Goal: Task Accomplishment & Management: Manage account settings

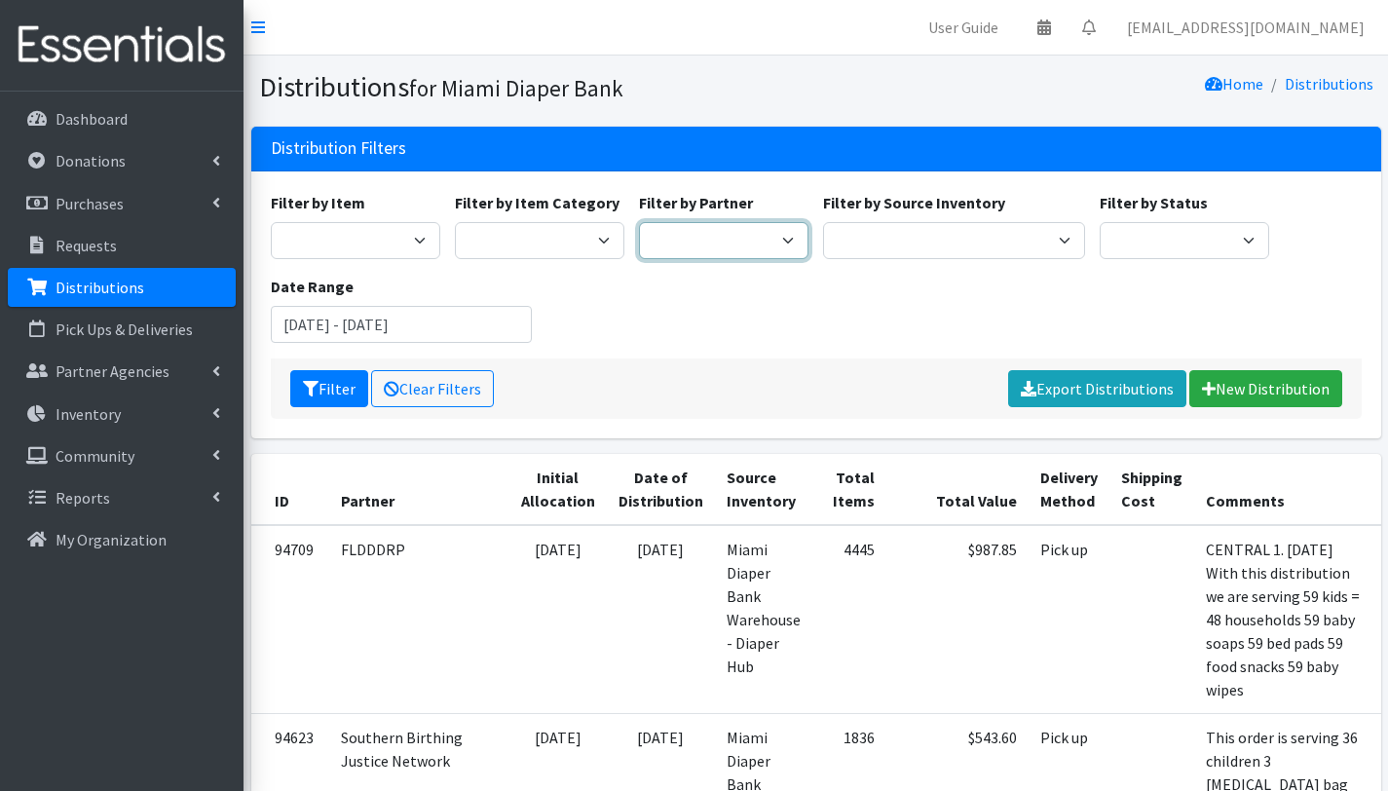
click at [752, 247] on select "A Safe Haven for [GEOGRAPHIC_DATA] Belafonte TACOLCY Center [GEOGRAPHIC_DATA] […" at bounding box center [724, 240] width 170 height 37
select select "3190"
click at [639, 222] on select "A Safe Haven for Newborns Belafonte TACOLCY Center Boys Town South Florida Brid…" at bounding box center [724, 240] width 170 height 37
click at [328, 392] on button "Filter" at bounding box center [329, 388] width 78 height 37
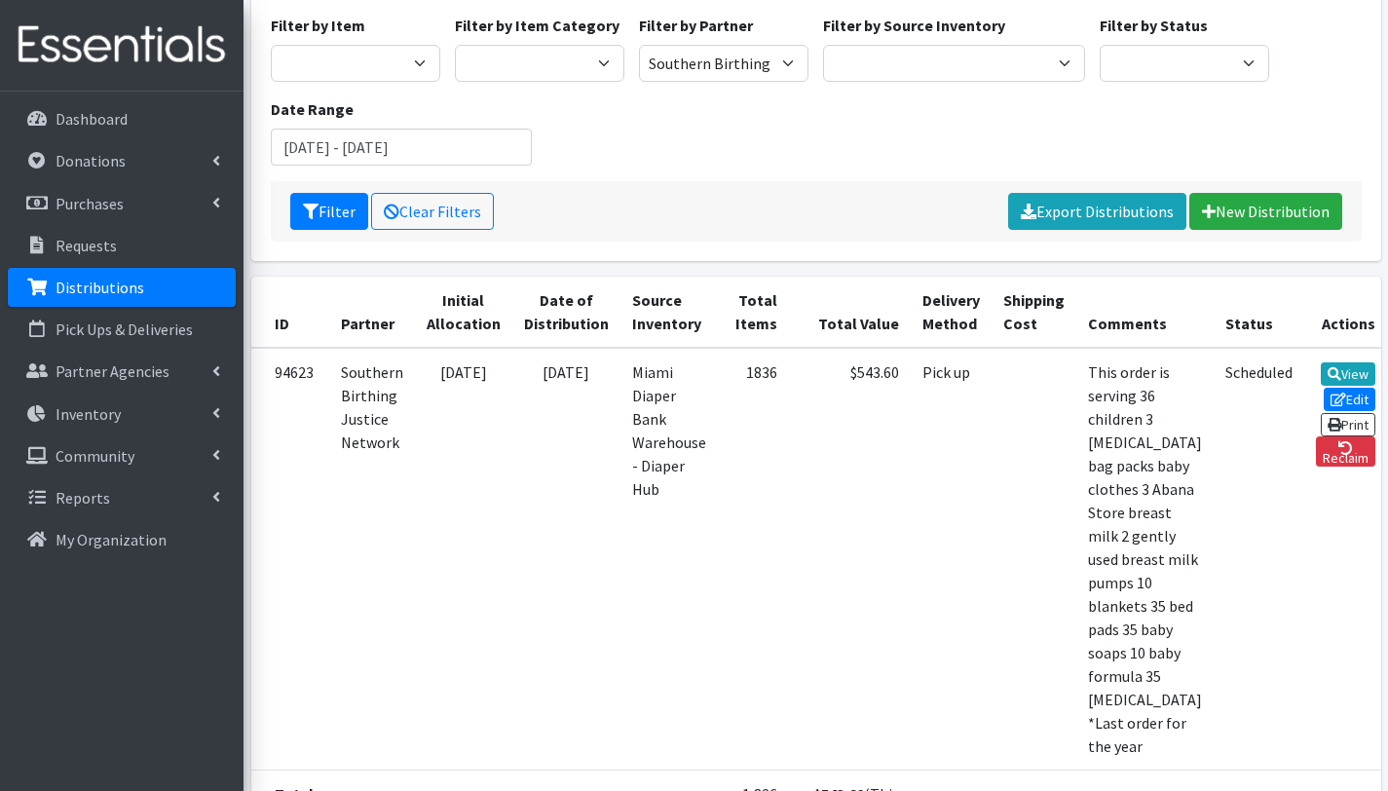
scroll to position [166, 0]
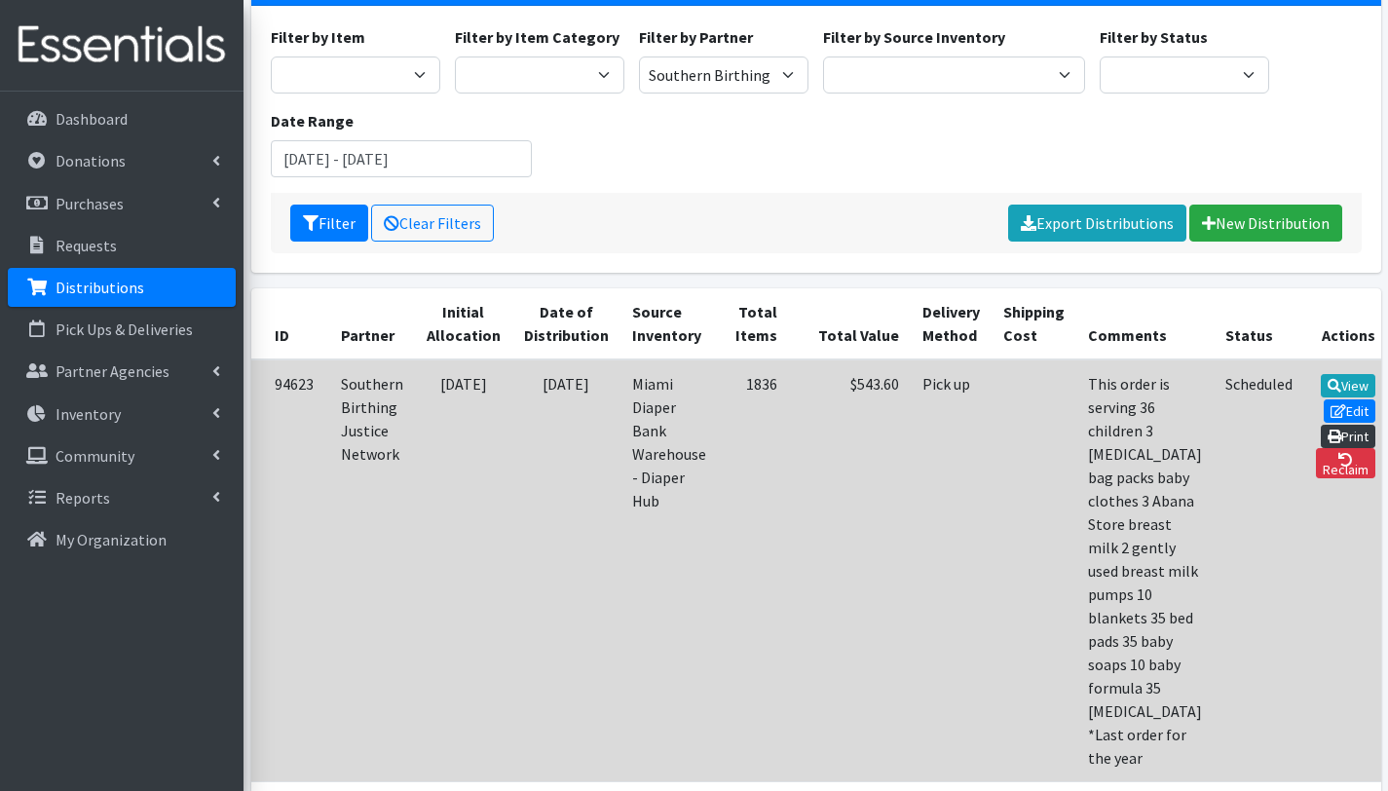
click at [1328, 430] on icon at bounding box center [1335, 437] width 14 height 14
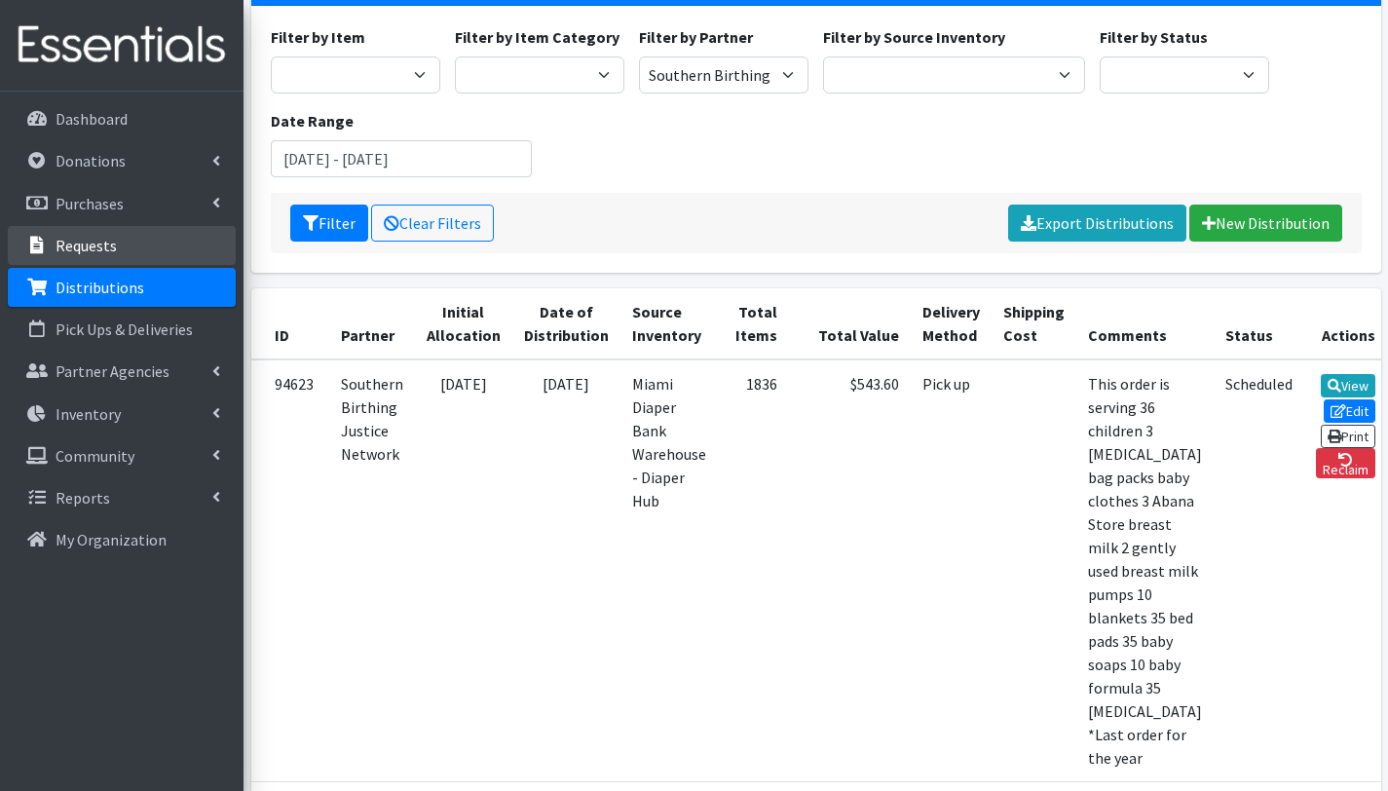
click at [81, 237] on p "Requests" at bounding box center [86, 245] width 61 height 19
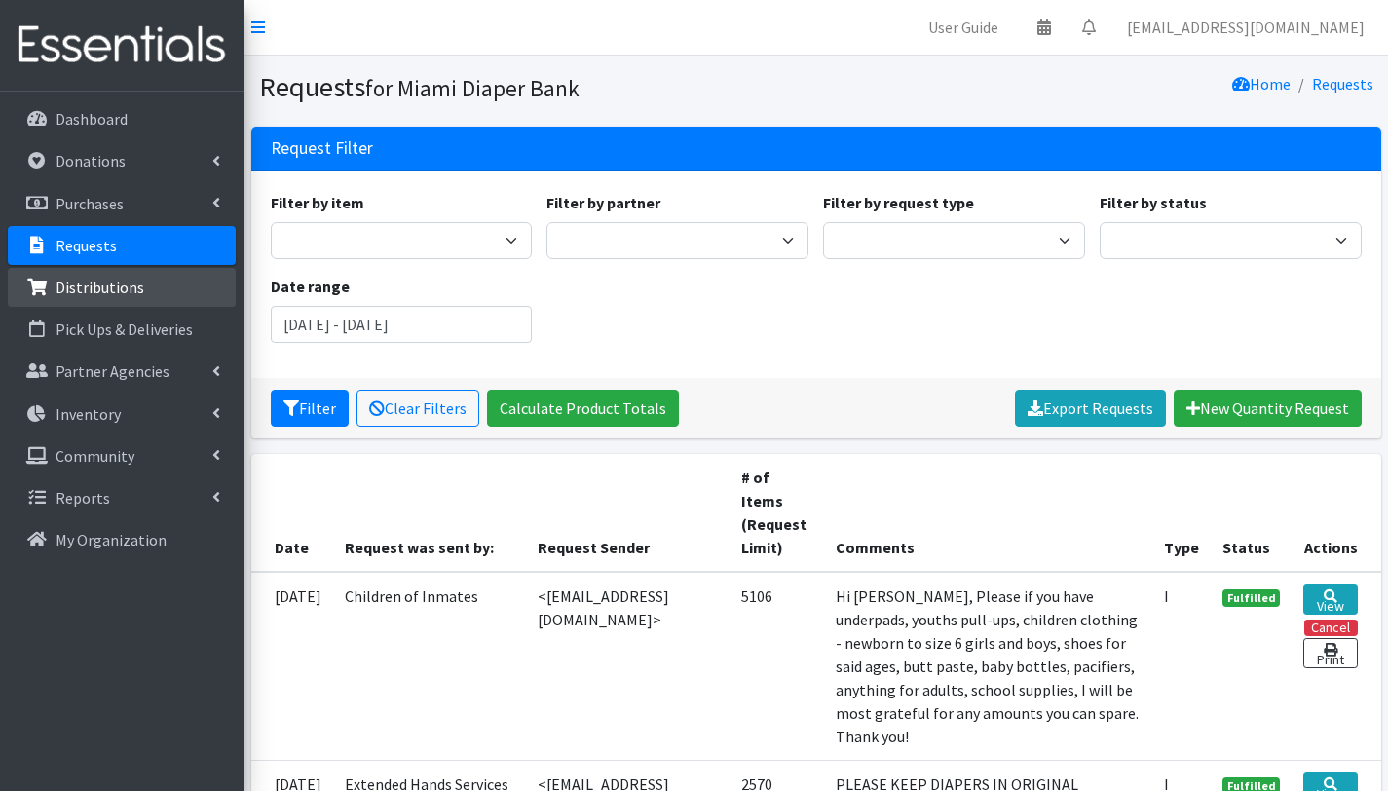
click at [90, 291] on p "Distributions" at bounding box center [100, 287] width 89 height 19
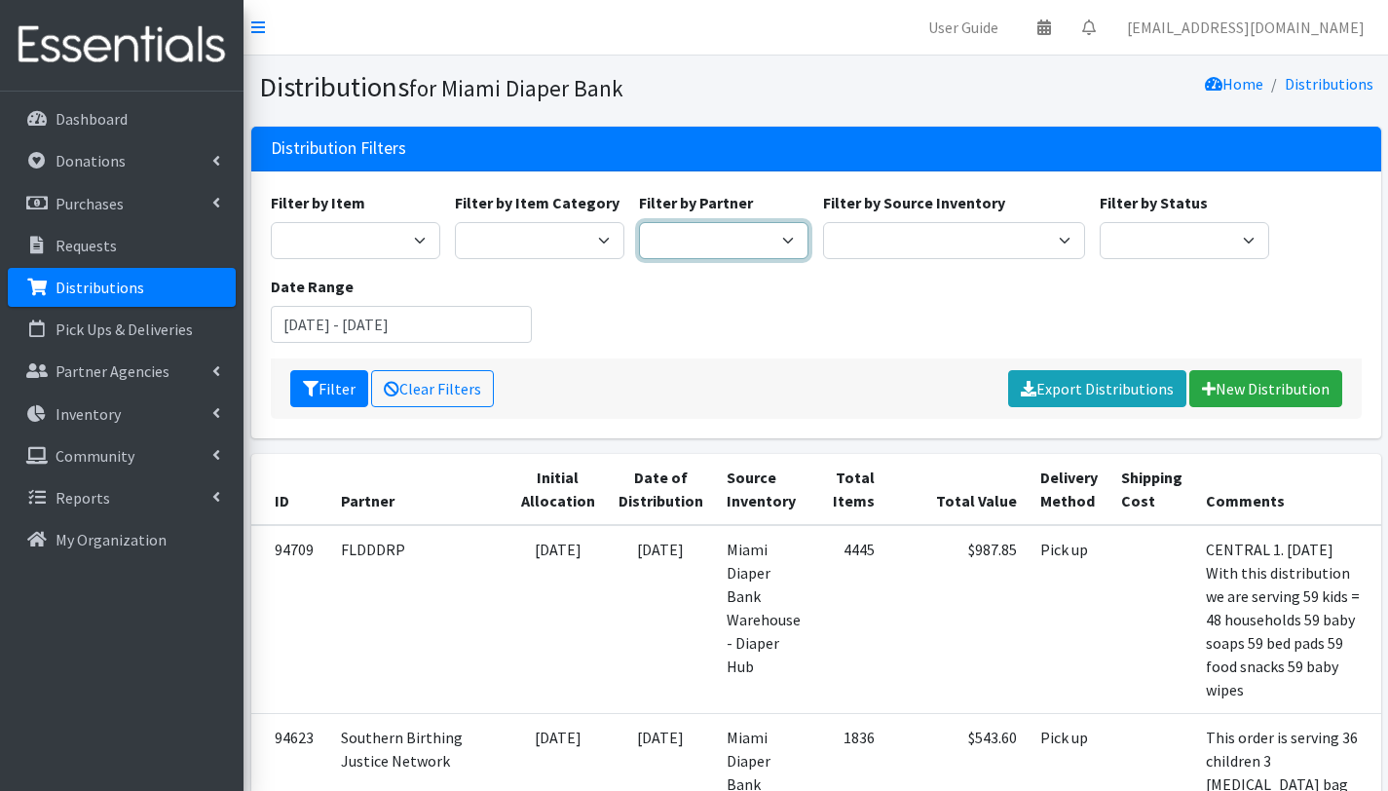
click at [744, 239] on select "A Safe Haven for Newborns Belafonte TACOLCY Center Boys Town South Florida Brid…" at bounding box center [724, 240] width 170 height 37
select select "7426"
click at [639, 222] on select "A Safe Haven for Newborns Belafonte TACOLCY Center Boys Town South Florida Brid…" at bounding box center [724, 240] width 170 height 37
click at [393, 322] on input "[DATE] - [DATE]" at bounding box center [402, 324] width 262 height 37
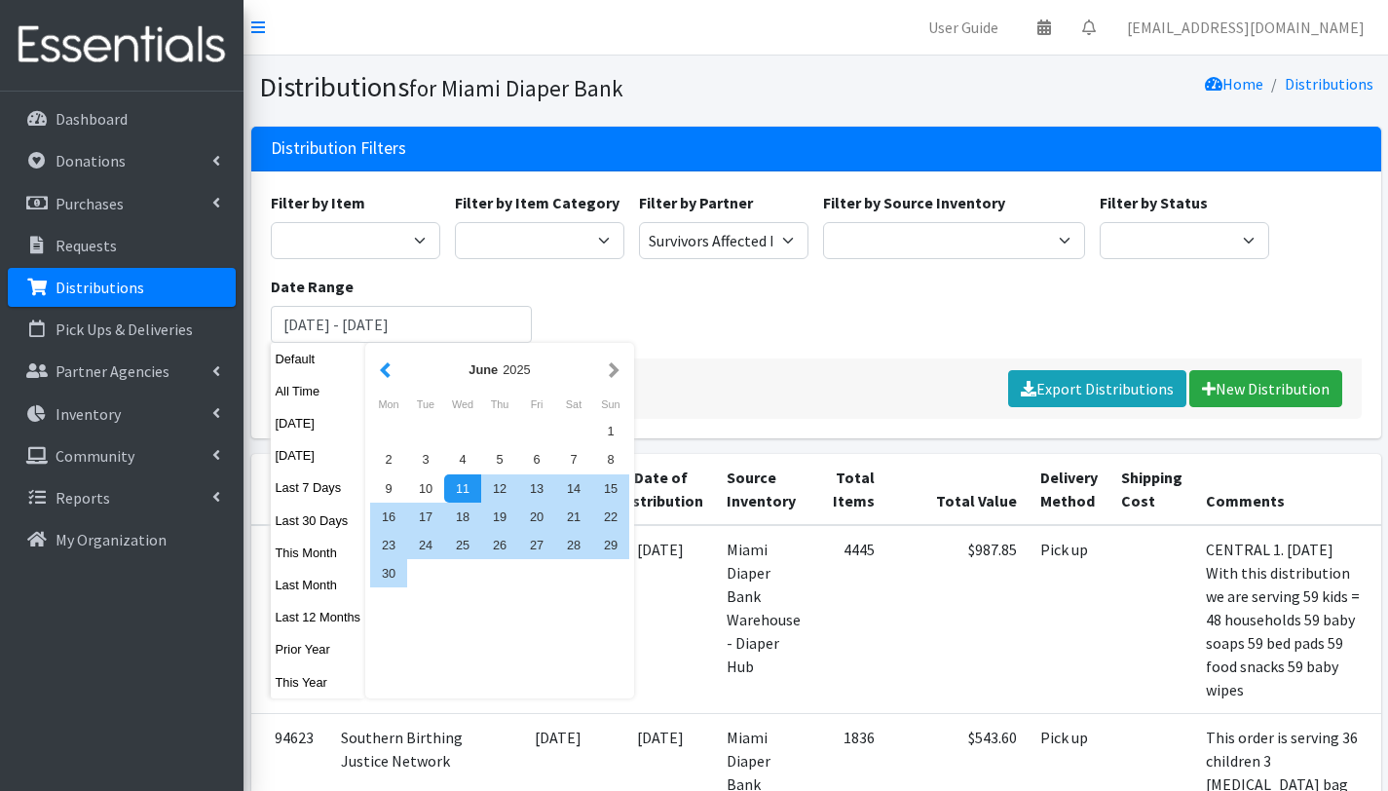
click at [389, 372] on button "button" at bounding box center [385, 370] width 20 height 24
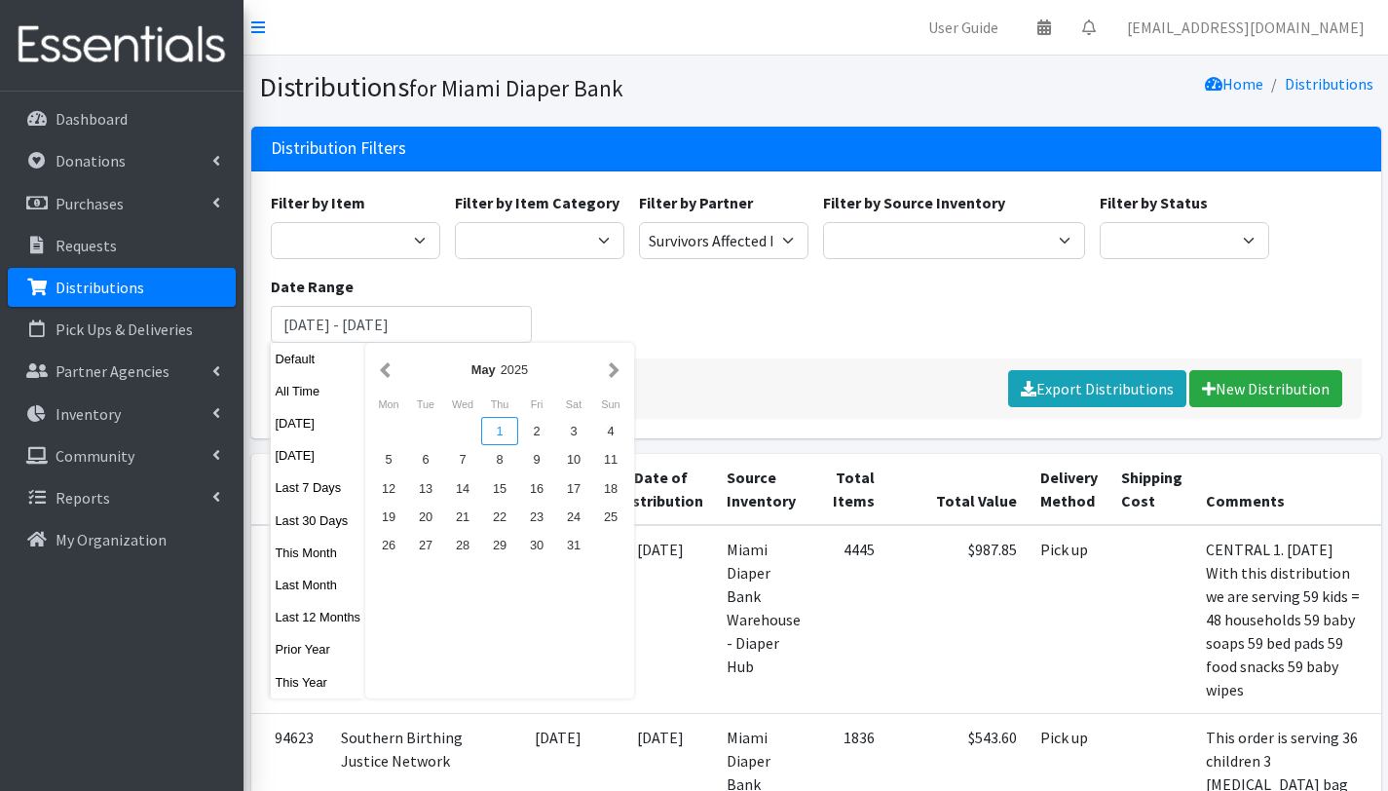
click at [499, 428] on div "1" at bounding box center [499, 431] width 37 height 28
click at [612, 366] on button "button" at bounding box center [614, 370] width 20 height 24
click at [616, 369] on button "button" at bounding box center [614, 370] width 20 height 24
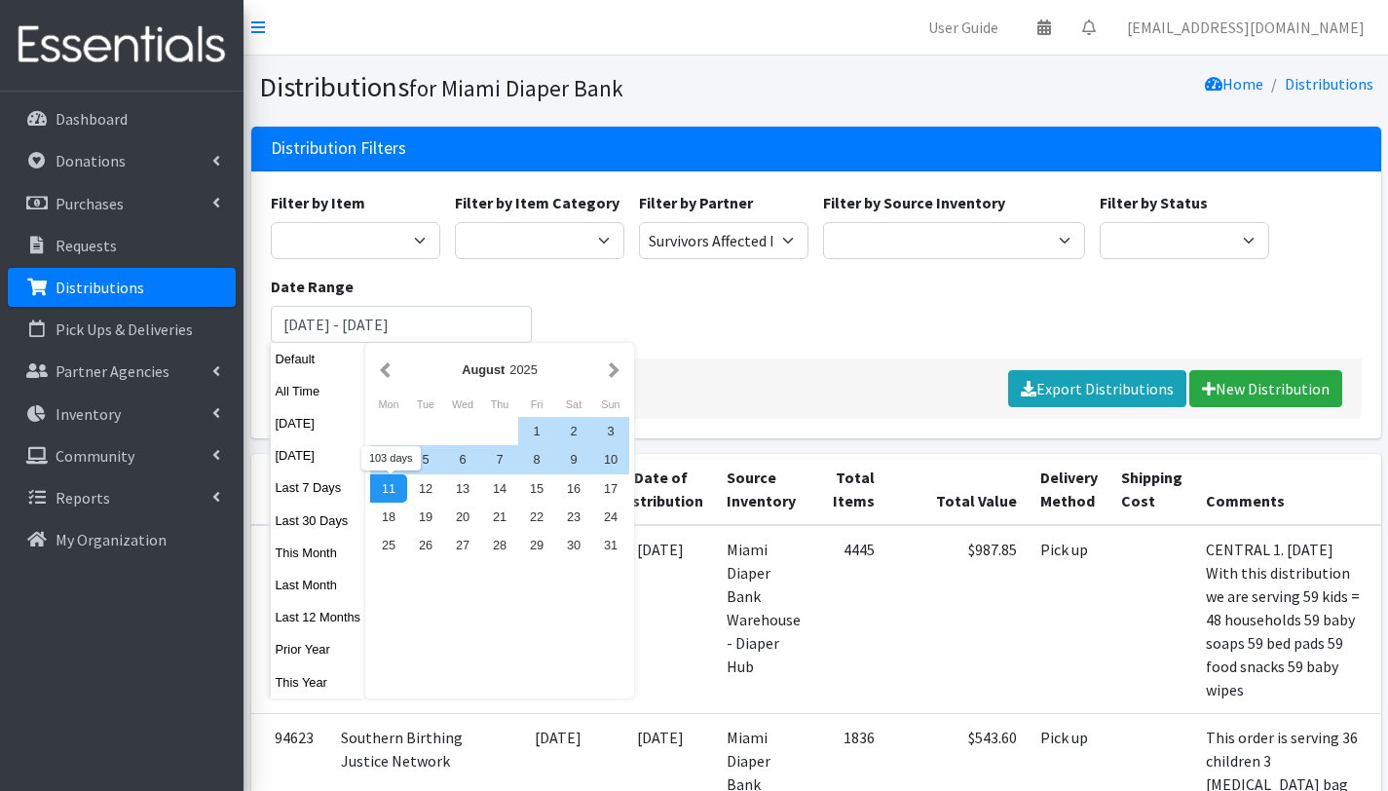
click at [384, 498] on div "11" at bounding box center [388, 488] width 37 height 28
type input "May 1, 2025 - August 11, 2025"
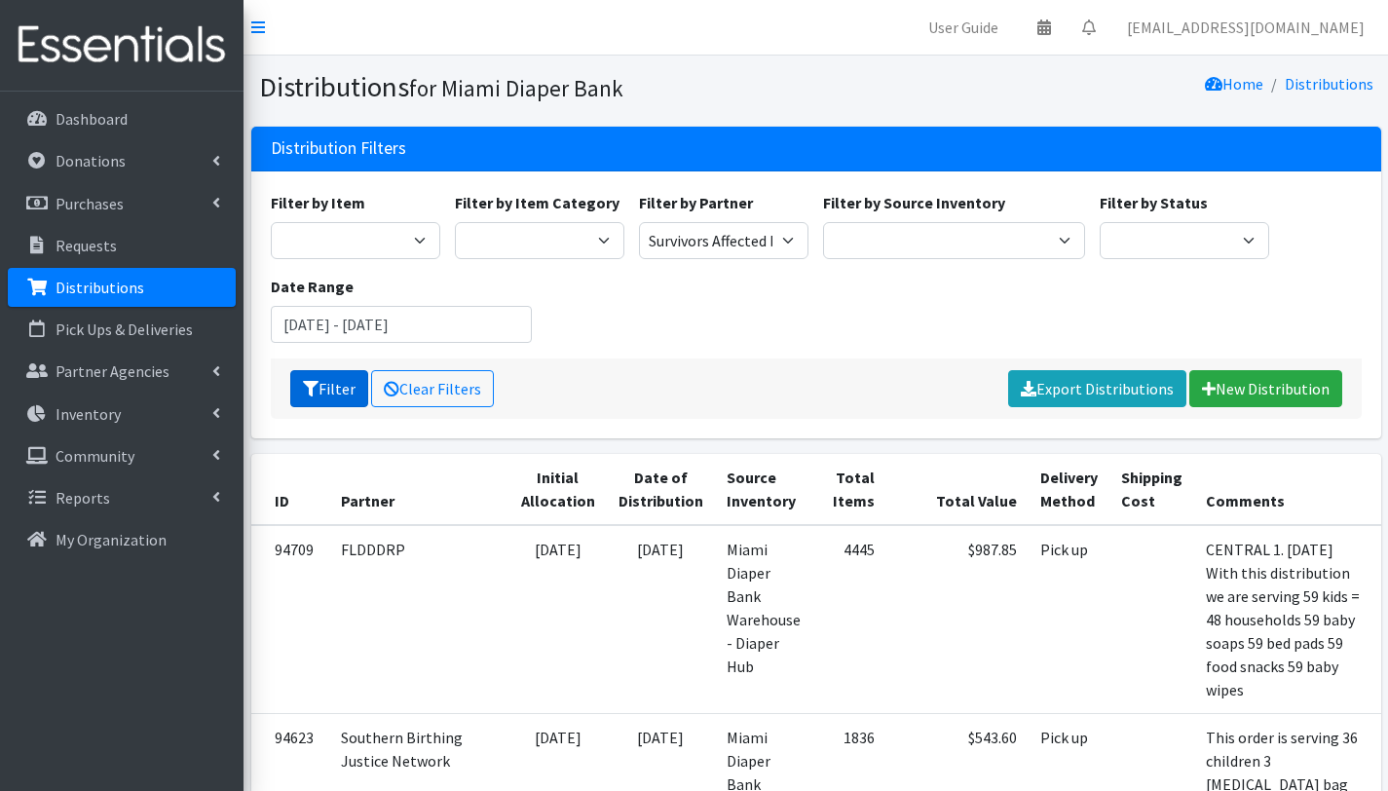
click at [322, 384] on button "Filter" at bounding box center [329, 388] width 78 height 37
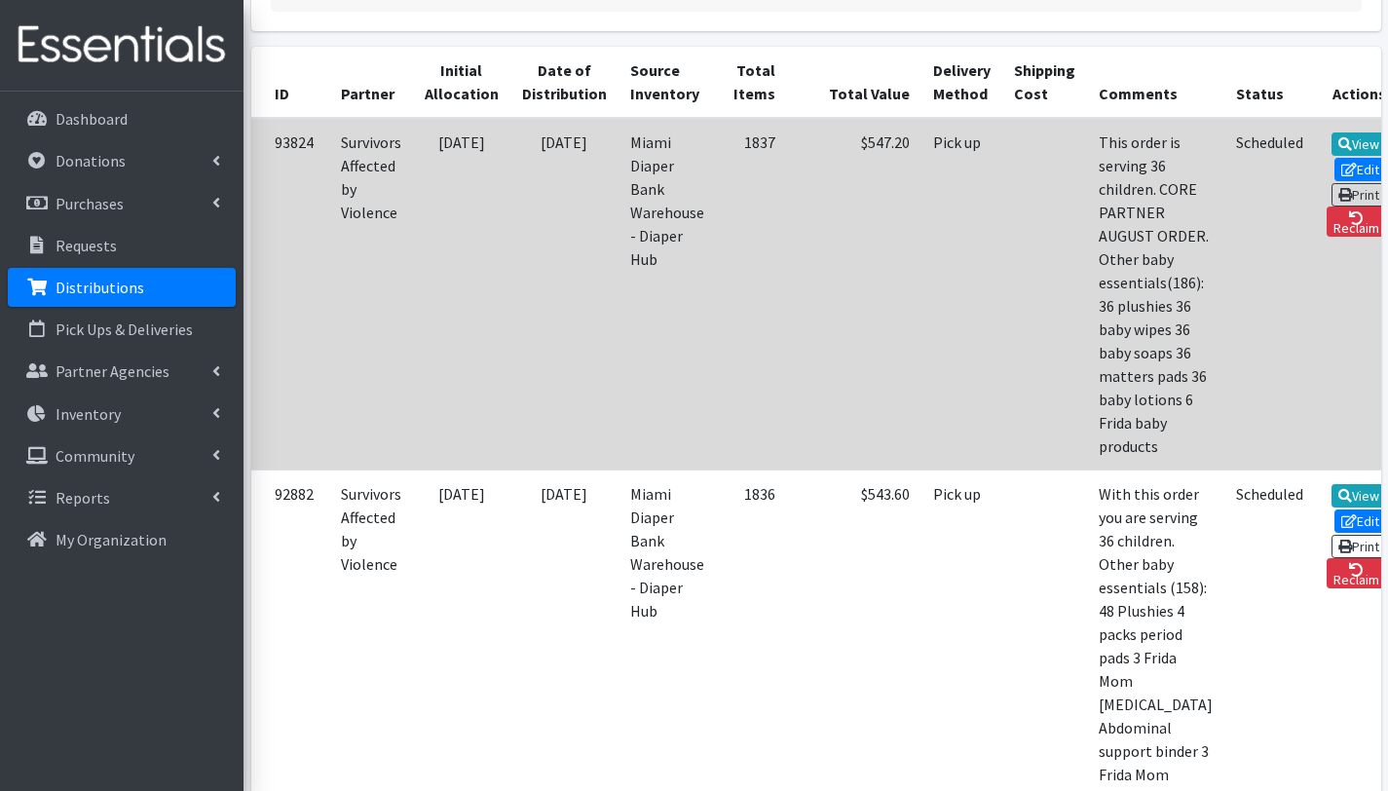
scroll to position [409, 0]
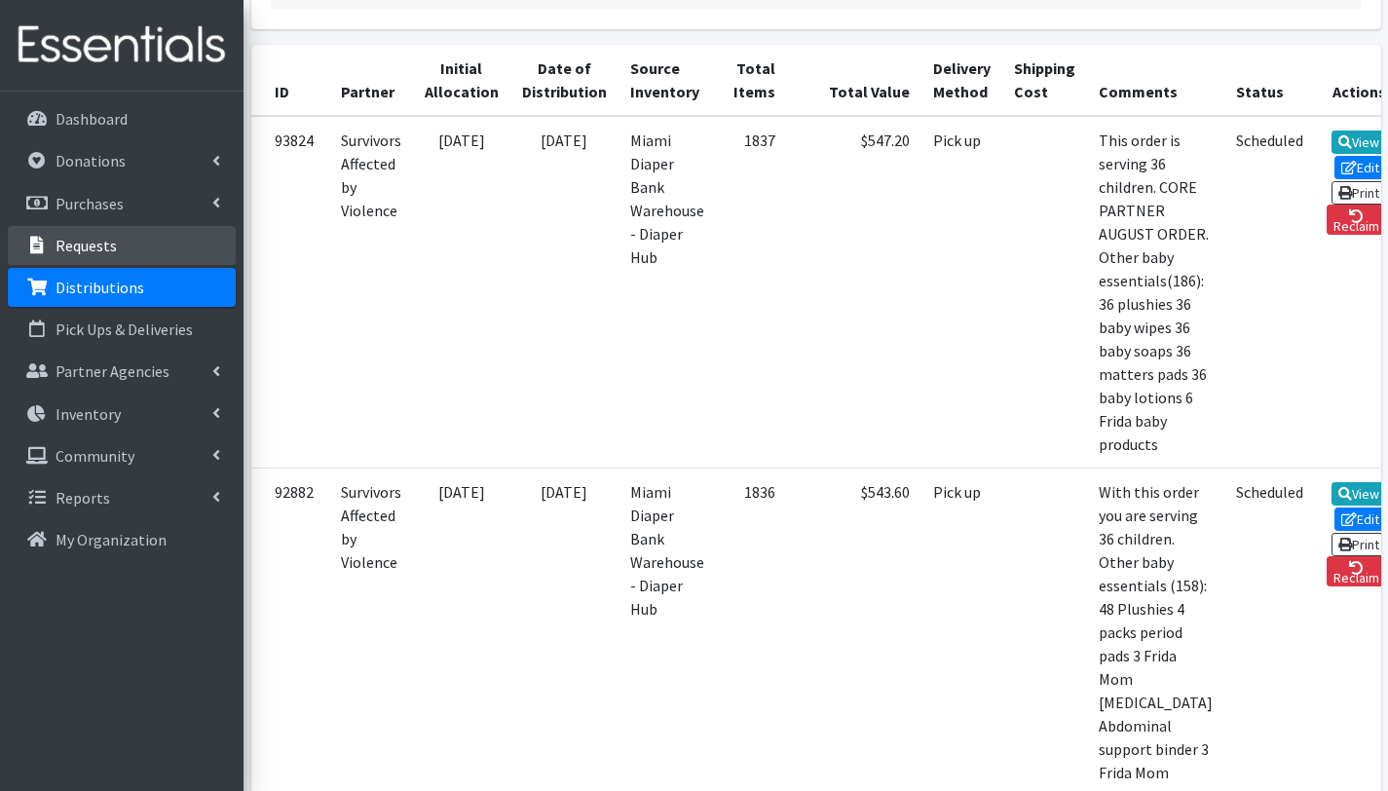
click at [74, 246] on p "Requests" at bounding box center [86, 245] width 61 height 19
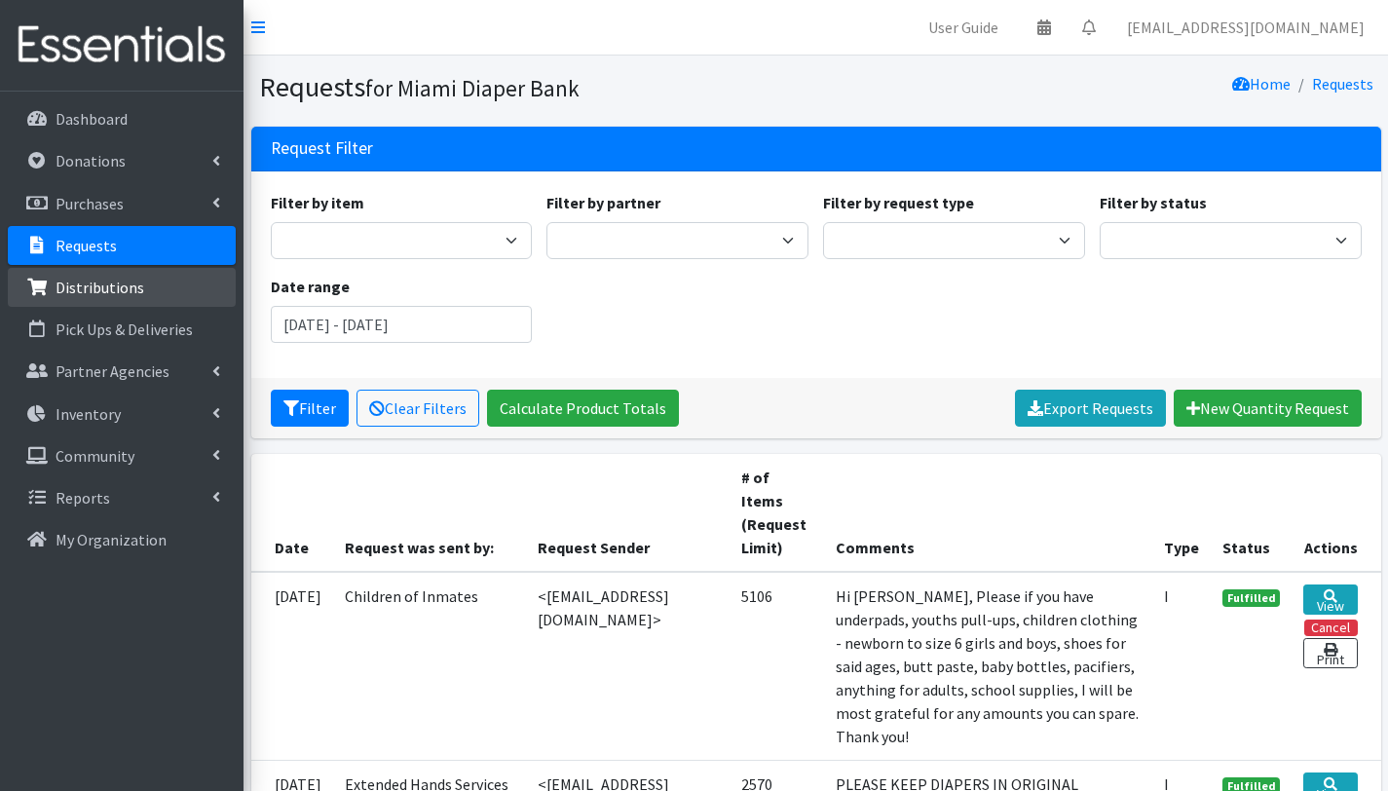
click at [90, 291] on p "Distributions" at bounding box center [100, 287] width 89 height 19
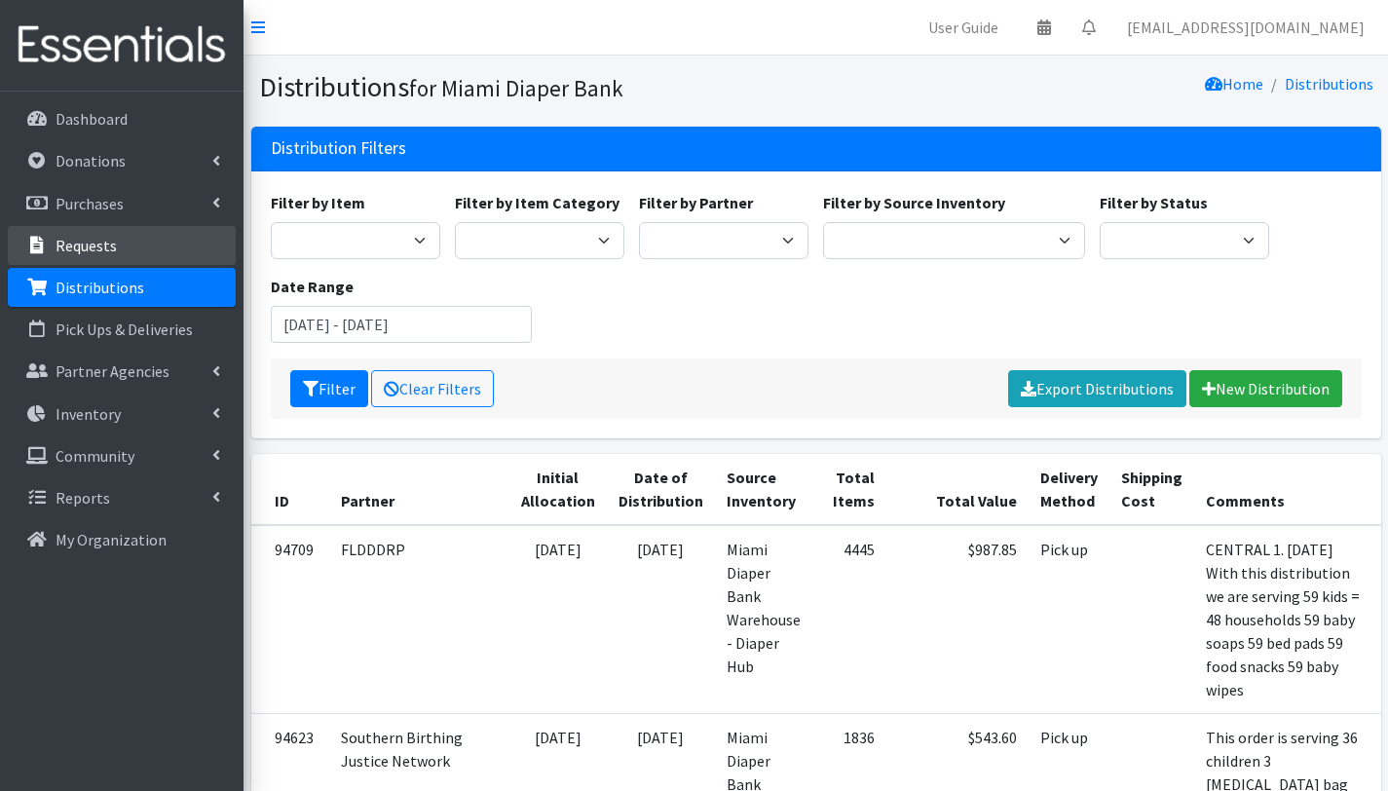
click at [113, 247] on p "Requests" at bounding box center [86, 245] width 61 height 19
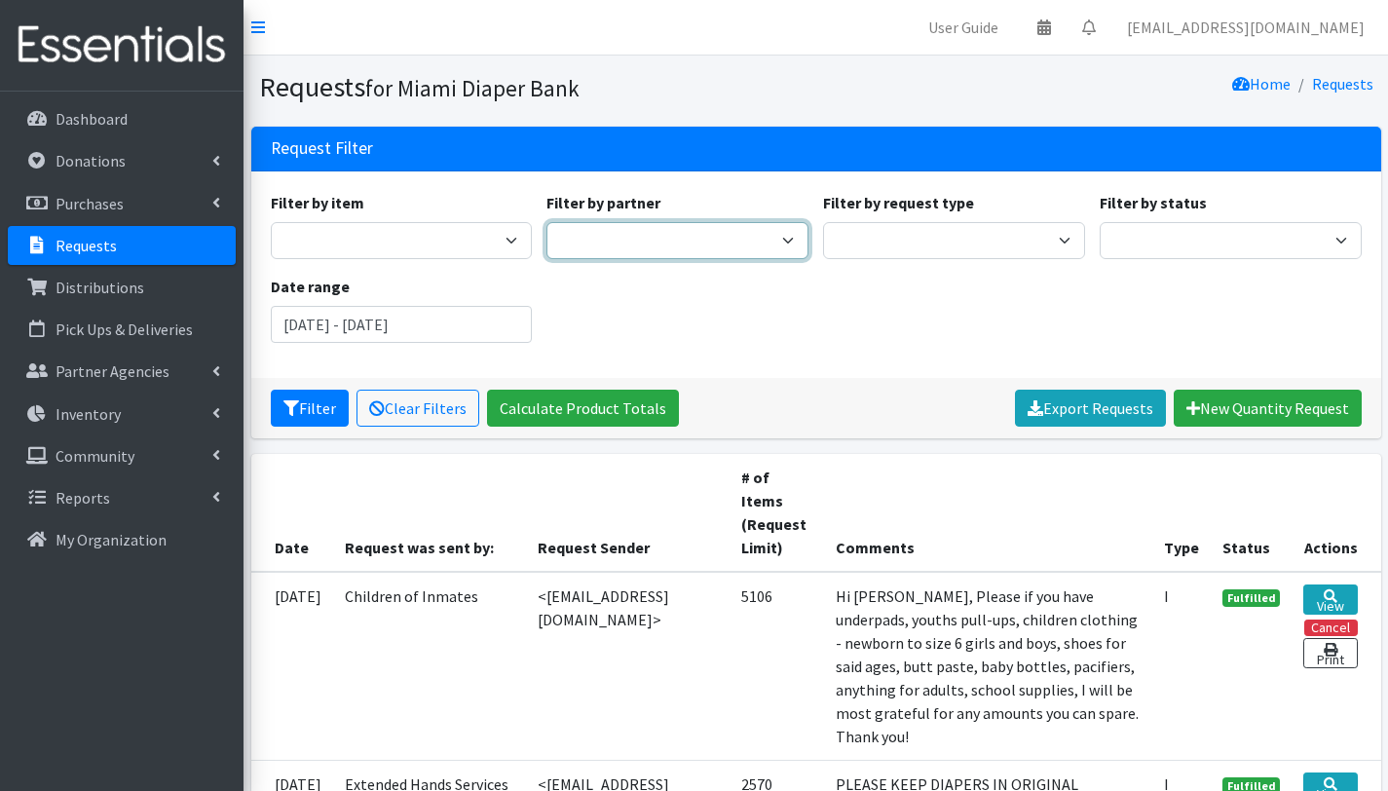
click at [781, 239] on select "A Safe Haven for Newborns Belafonte TACOLCY Center Boniface and [PERSON_NAME] F…" at bounding box center [678, 240] width 262 height 37
select select "7426"
click at [547, 222] on select "A Safe Haven for Newborns Belafonte TACOLCY Center Boniface and [PERSON_NAME] F…" at bounding box center [678, 240] width 262 height 37
click at [444, 316] on input "[DATE] - [DATE]" at bounding box center [402, 324] width 262 height 37
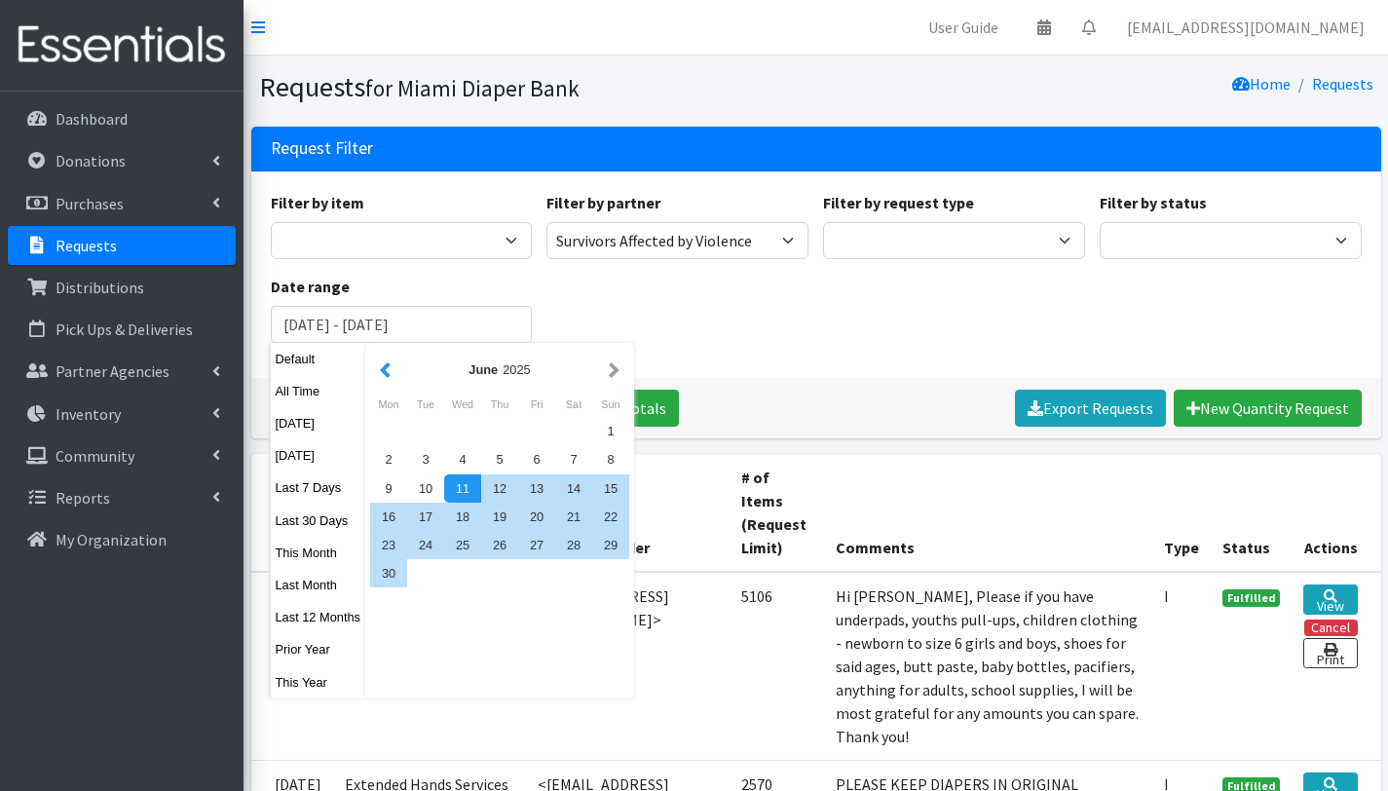
click at [387, 365] on button "button" at bounding box center [385, 370] width 20 height 24
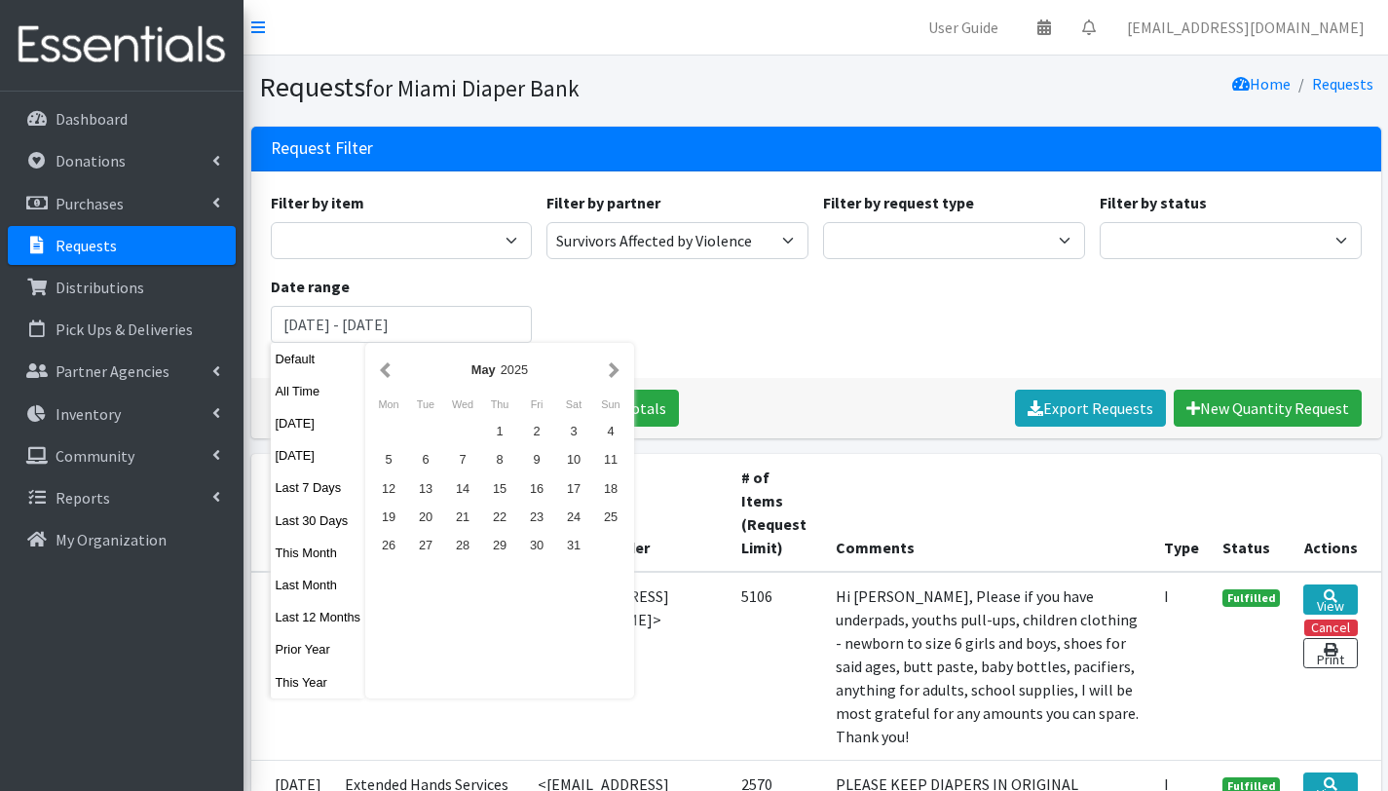
click at [387, 365] on button "button" at bounding box center [385, 370] width 20 height 24
click at [469, 427] on div "1" at bounding box center [462, 431] width 37 height 28
click at [617, 370] on button "button" at bounding box center [614, 370] width 20 height 24
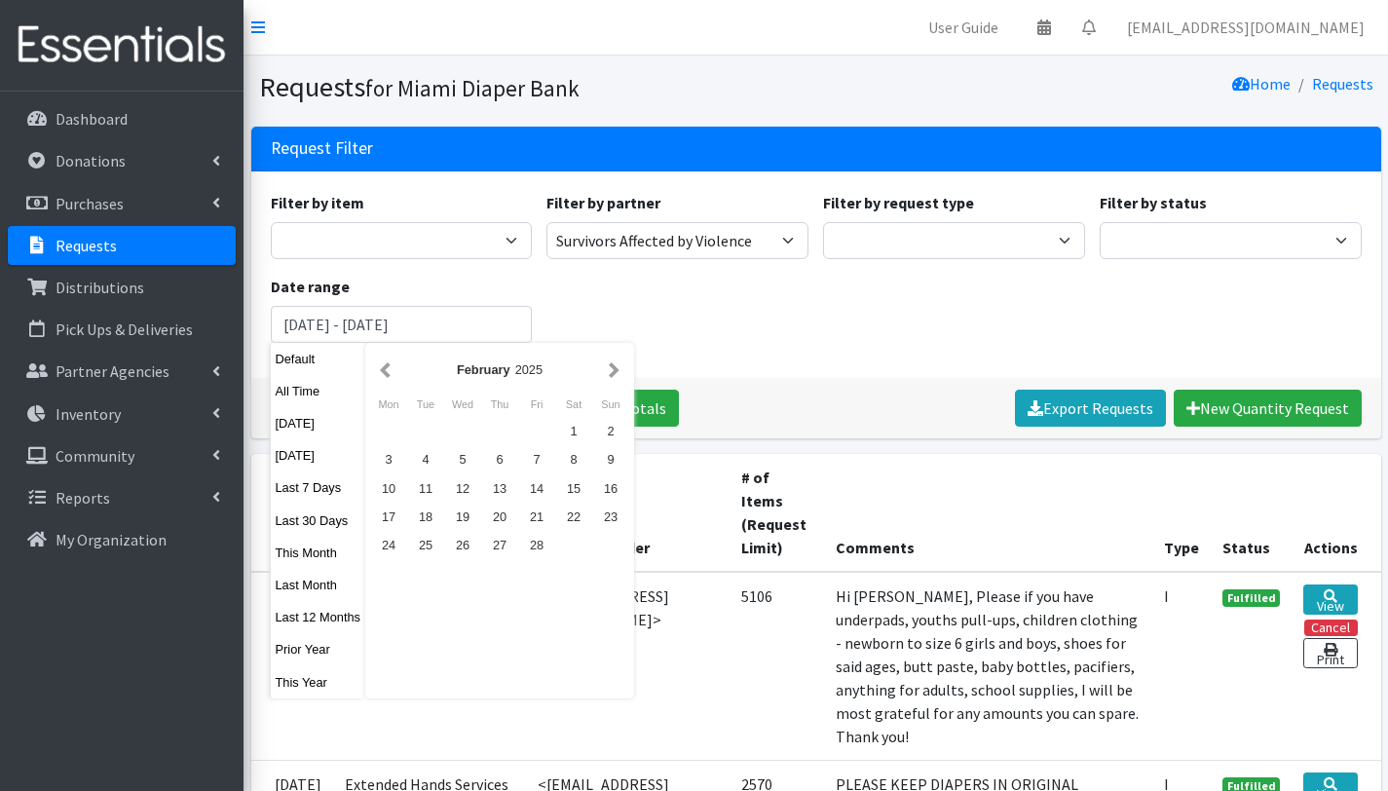
click at [616, 370] on button "button" at bounding box center [614, 370] width 20 height 24
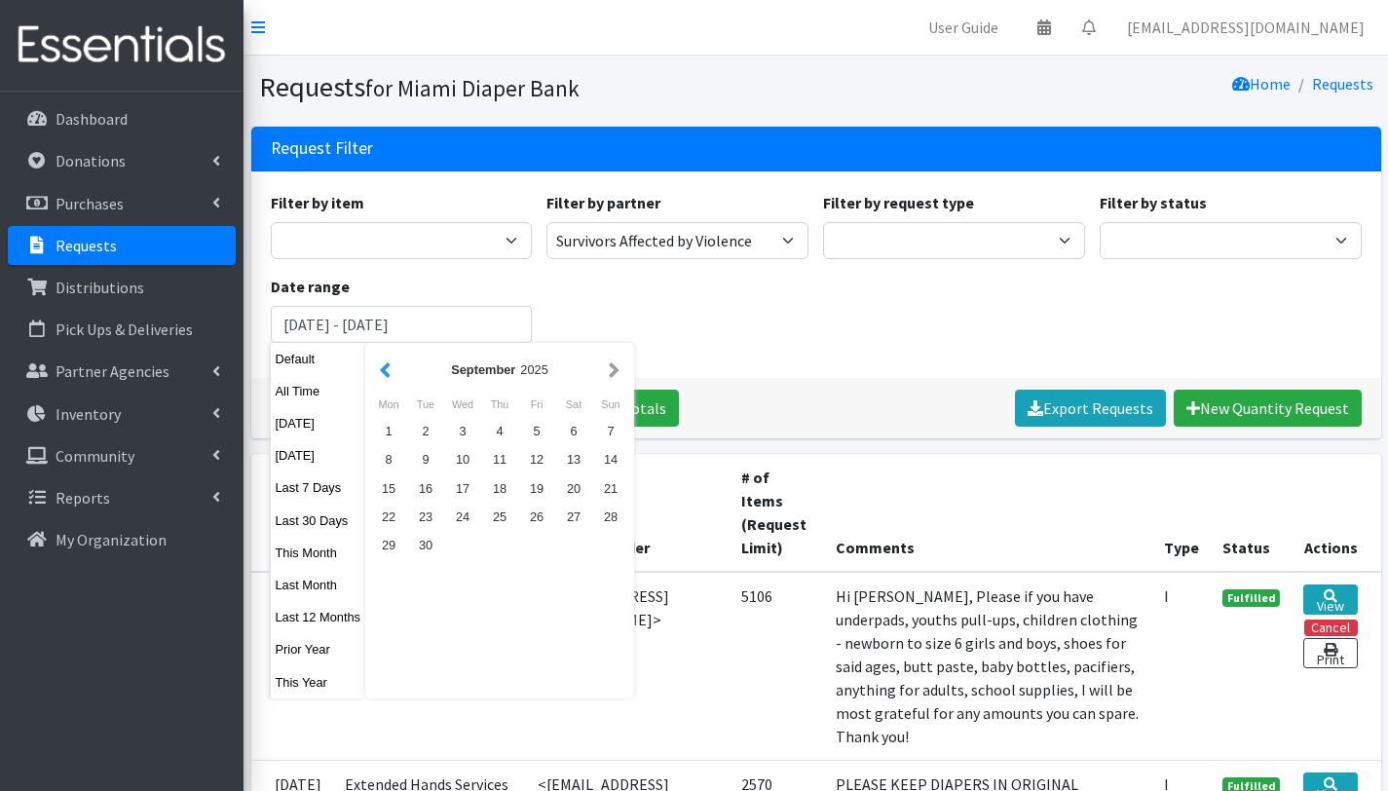
click at [384, 368] on button "button" at bounding box center [385, 370] width 20 height 24
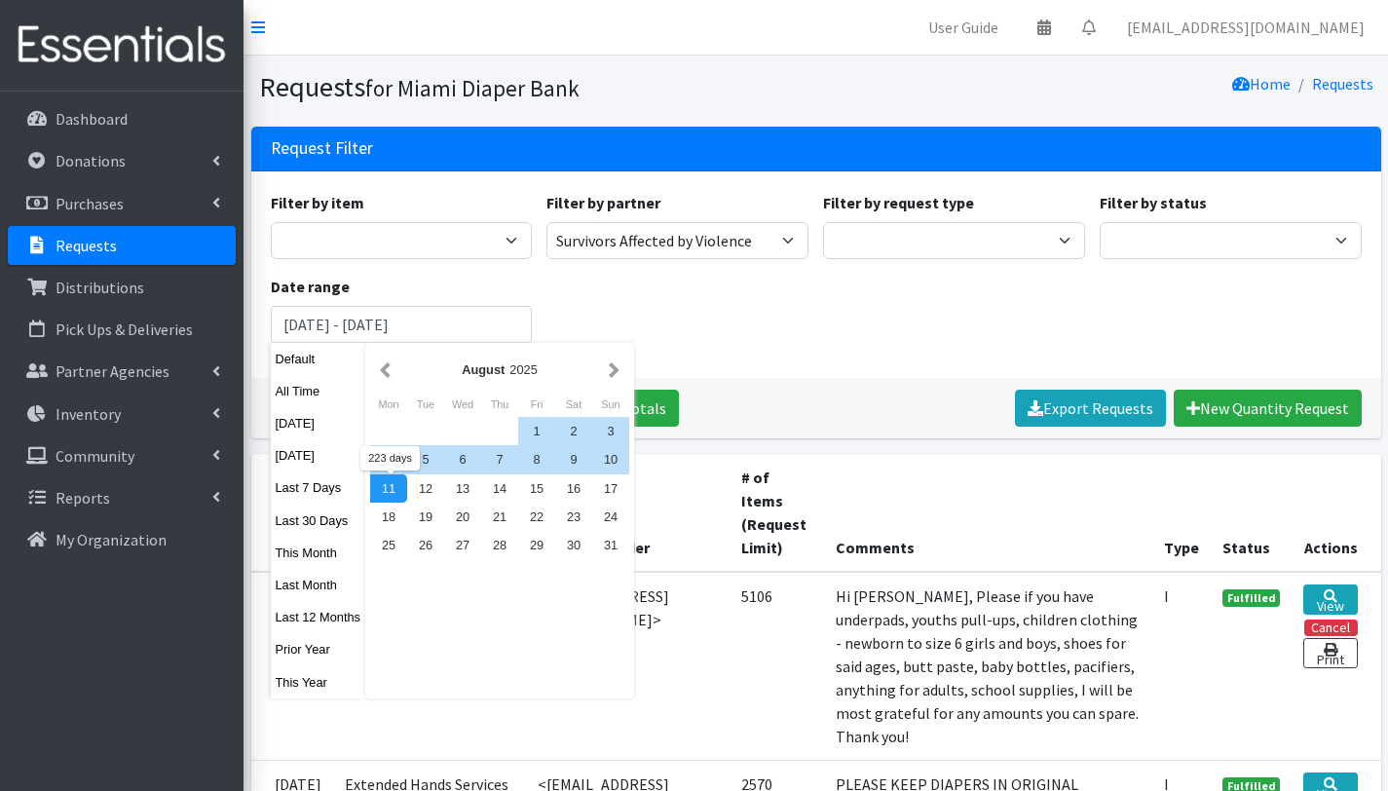
click at [378, 491] on div "11" at bounding box center [388, 488] width 37 height 28
type input "January 1, 2025 - August 11, 2025"
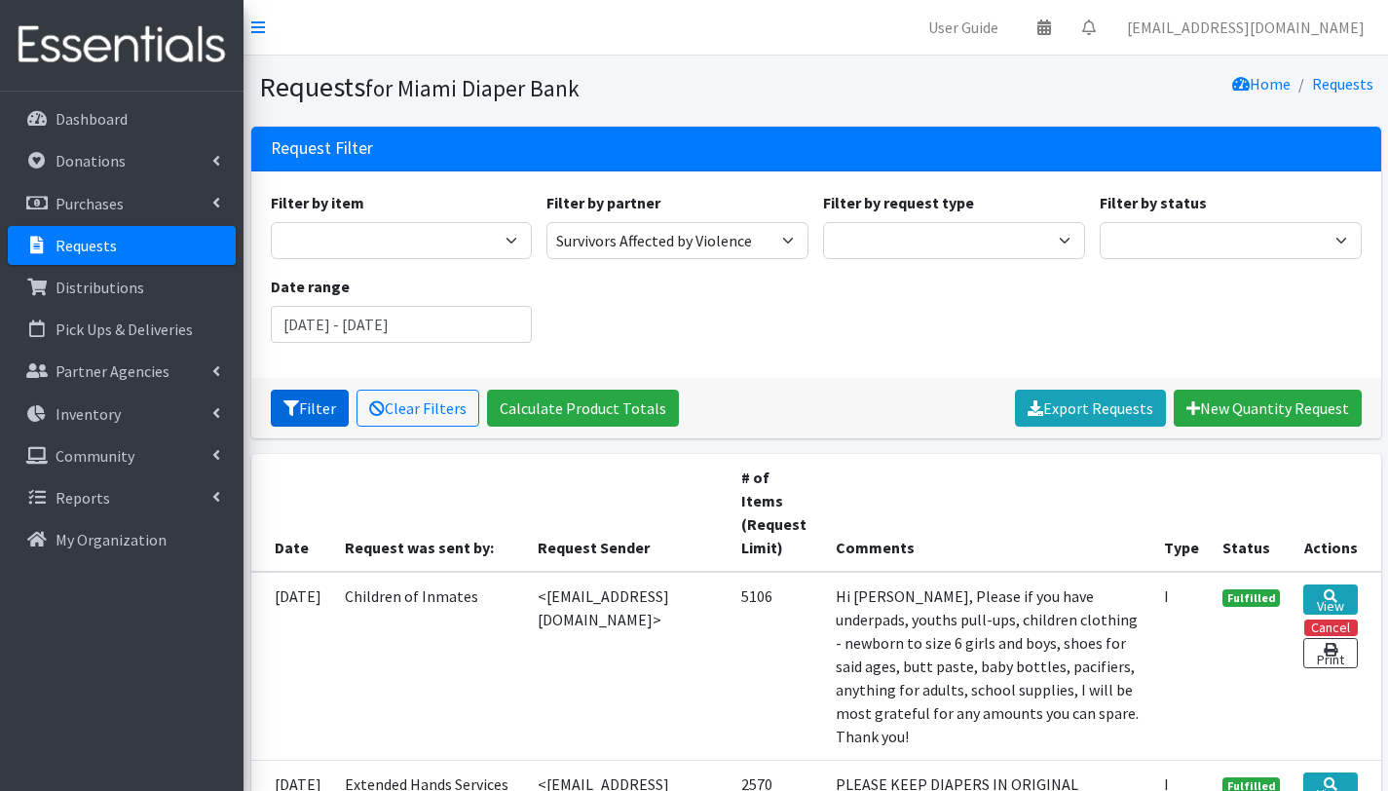
click at [303, 406] on button "Filter" at bounding box center [310, 408] width 78 height 37
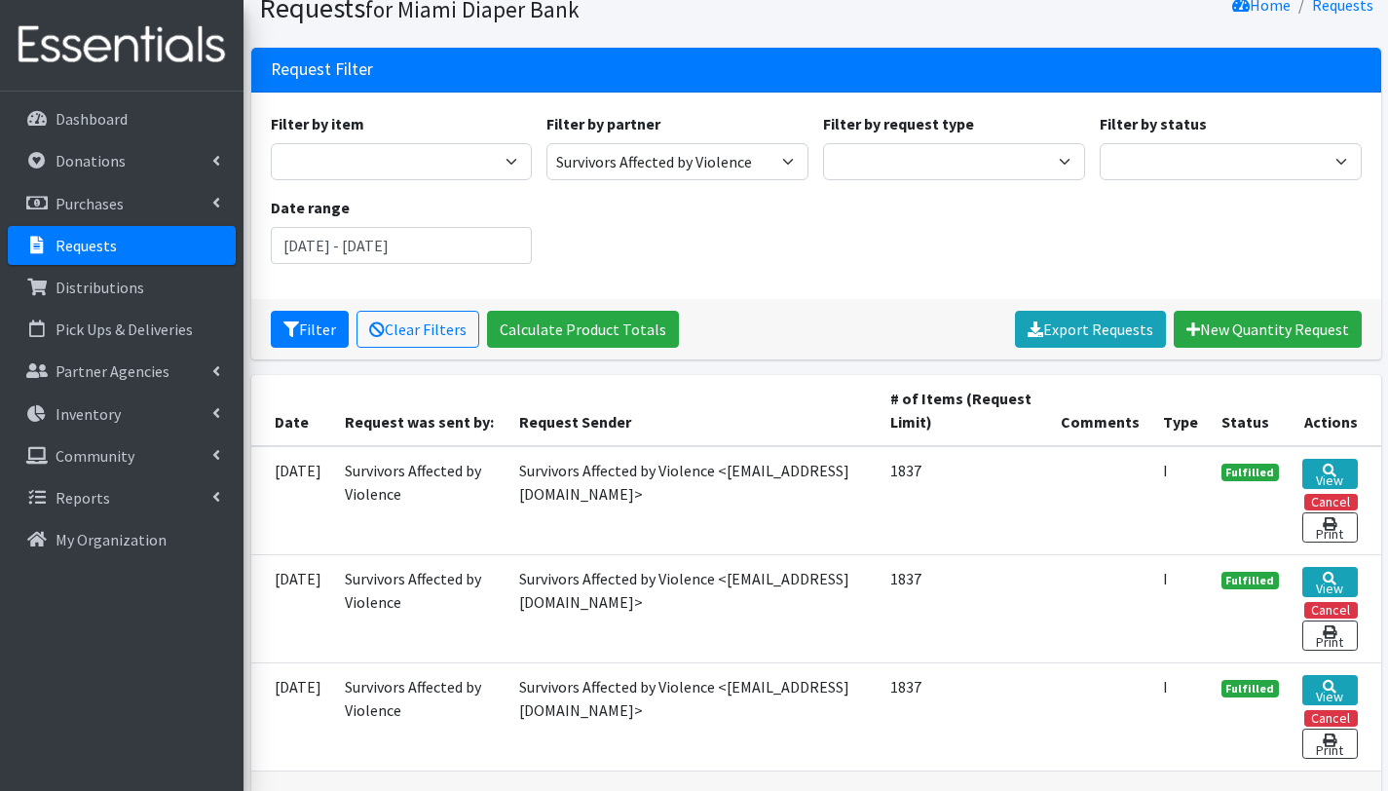
scroll to position [170, 0]
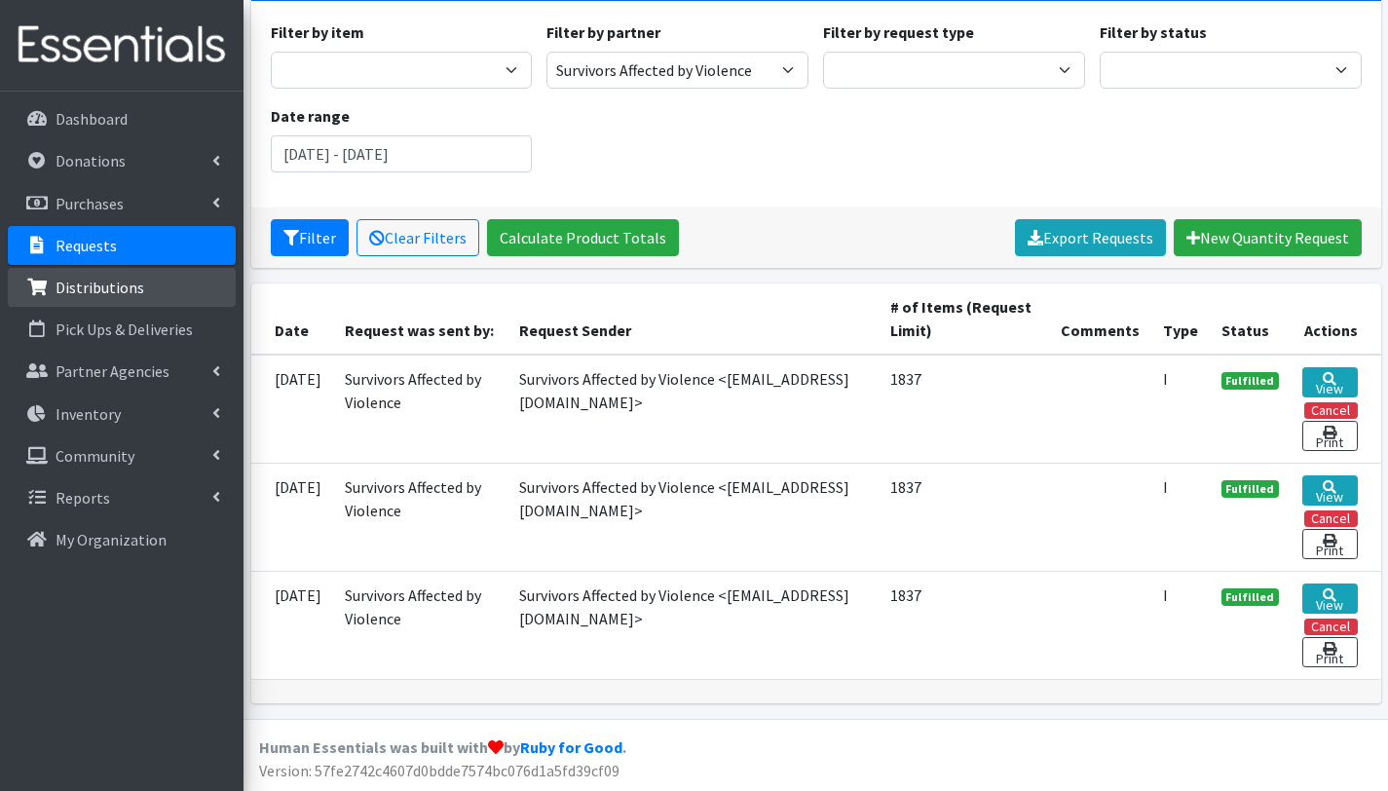
click at [127, 291] on p "Distributions" at bounding box center [100, 287] width 89 height 19
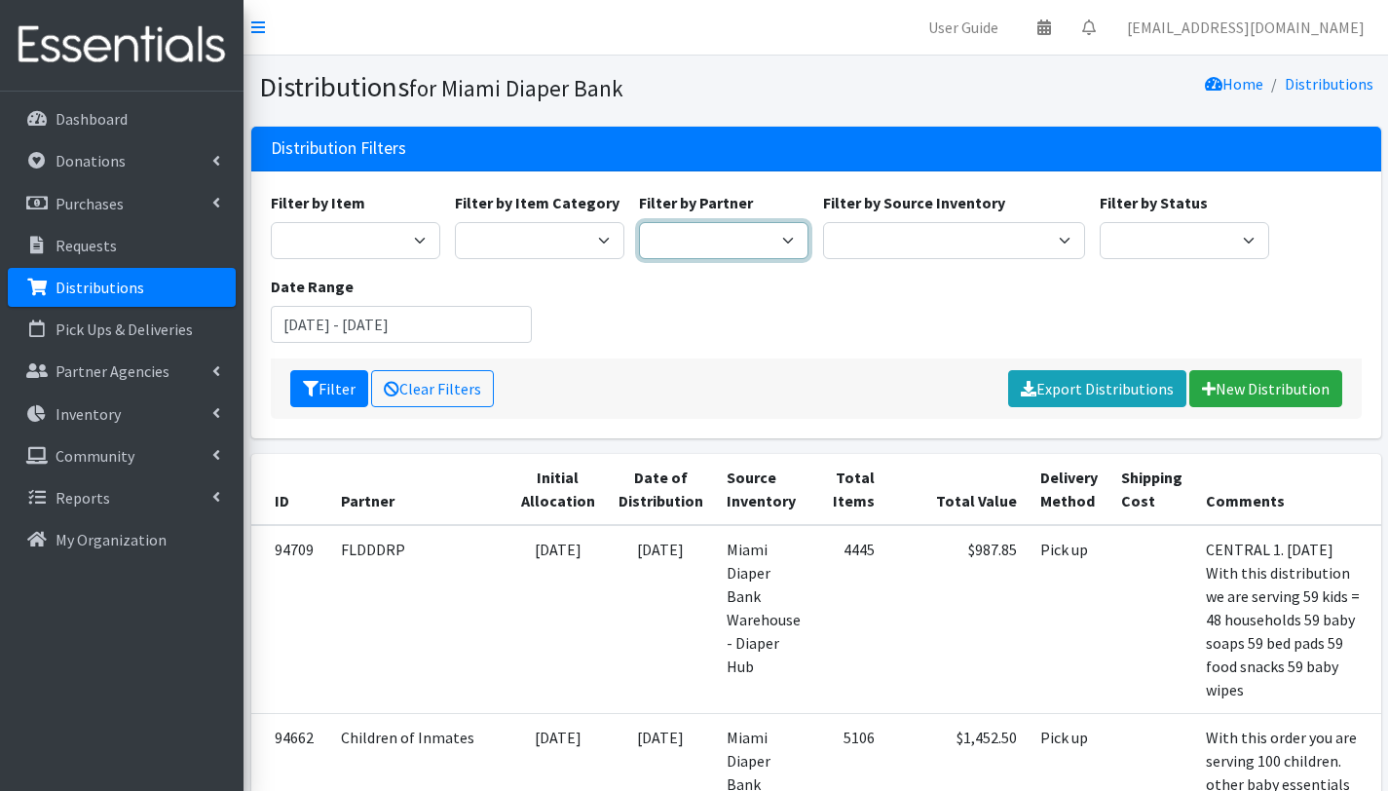
click at [764, 240] on select "A Safe Haven for [GEOGRAPHIC_DATA] Belafonte TACOLCY Center [GEOGRAPHIC_DATA] […" at bounding box center [724, 240] width 170 height 37
select select "7426"
click at [639, 222] on select "A Safe Haven for Newborns Belafonte TACOLCY Center Boys Town South Florida Brid…" at bounding box center [724, 240] width 170 height 37
click at [403, 324] on input "[DATE] - [DATE]" at bounding box center [402, 324] width 262 height 37
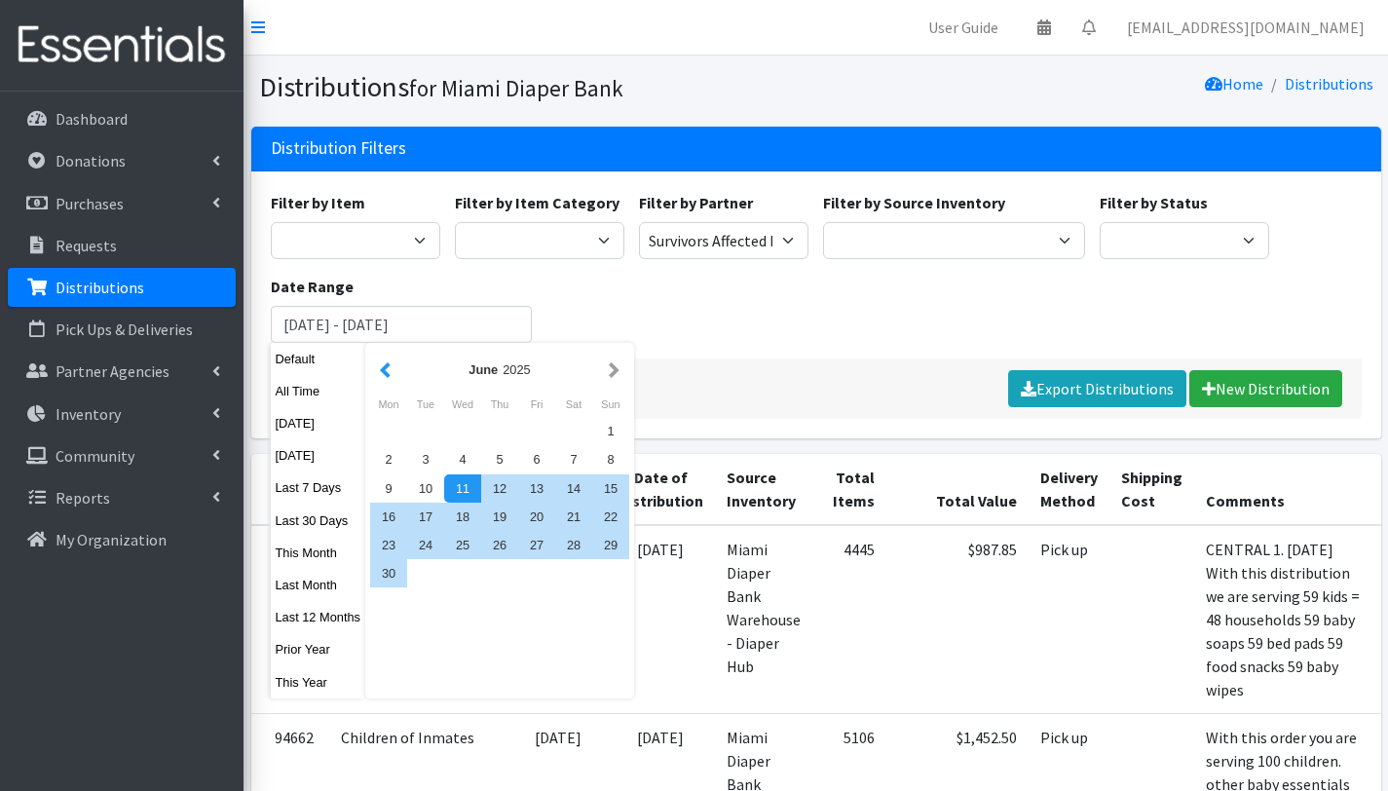
click at [388, 363] on button "button" at bounding box center [385, 370] width 20 height 24
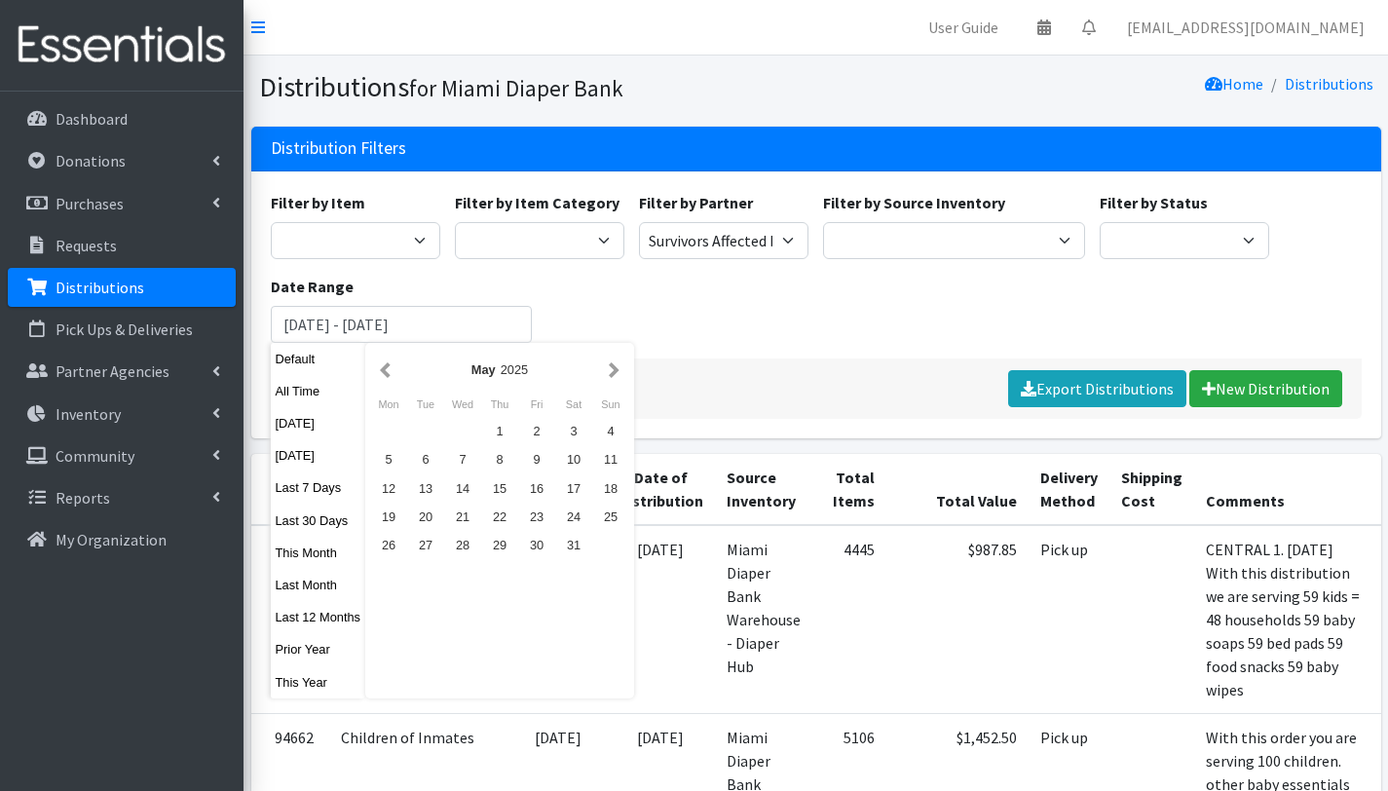
click at [388, 363] on button "button" at bounding box center [385, 370] width 20 height 24
click at [463, 426] on div "1" at bounding box center [462, 431] width 37 height 28
click at [617, 362] on button "button" at bounding box center [614, 370] width 20 height 24
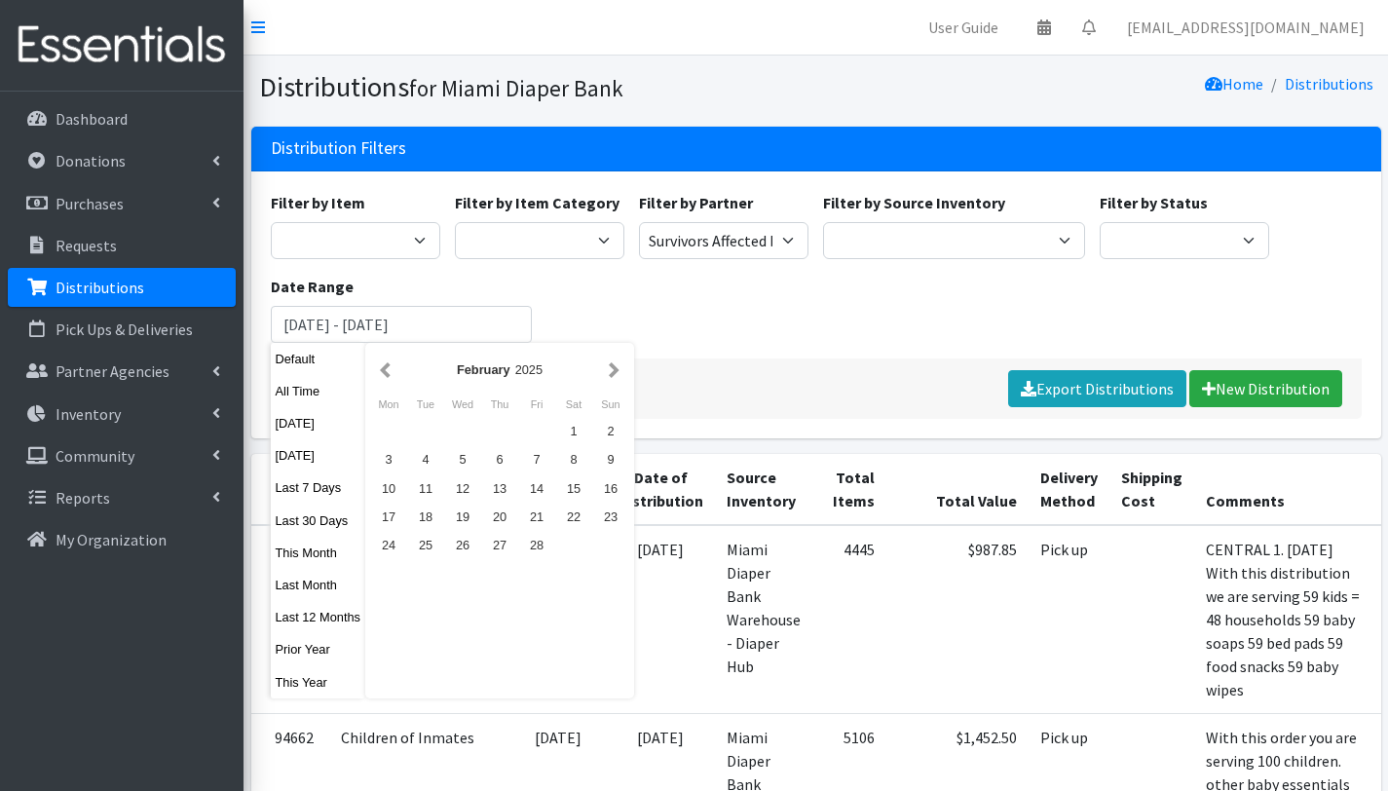
click at [617, 362] on button "button" at bounding box center [614, 370] width 20 height 24
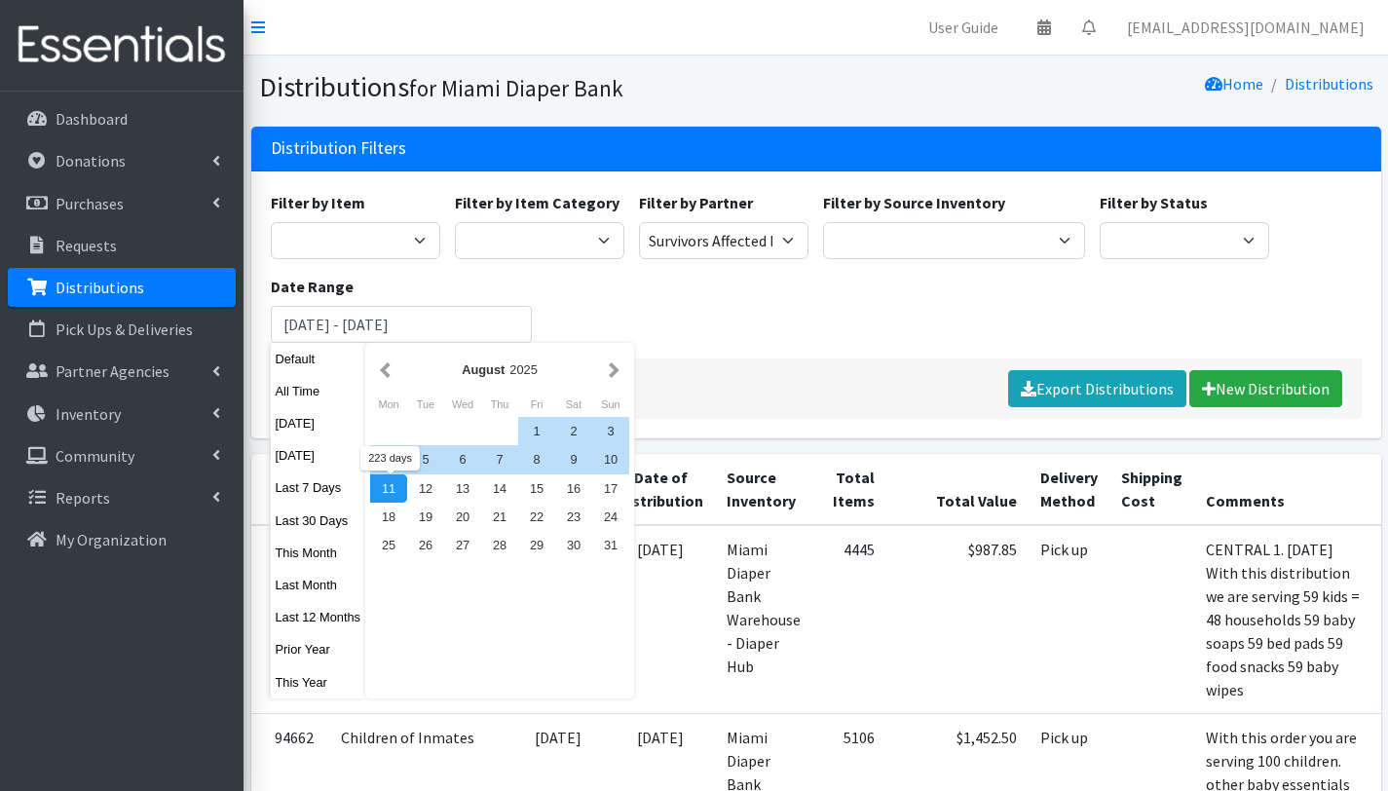
click at [402, 481] on div "11" at bounding box center [388, 488] width 37 height 28
type input "January 1, 2025 - August 11, 2025"
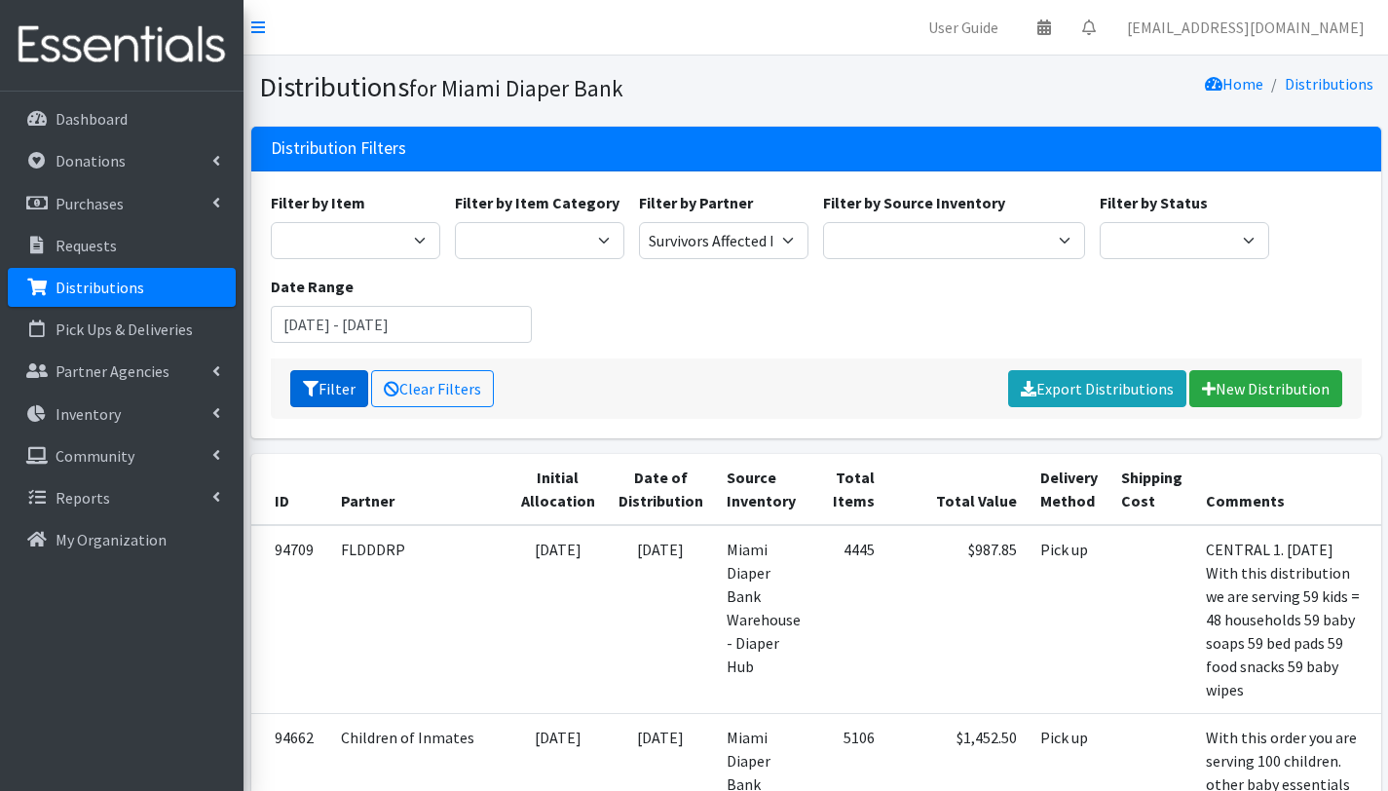
click at [332, 387] on button "Filter" at bounding box center [329, 388] width 78 height 37
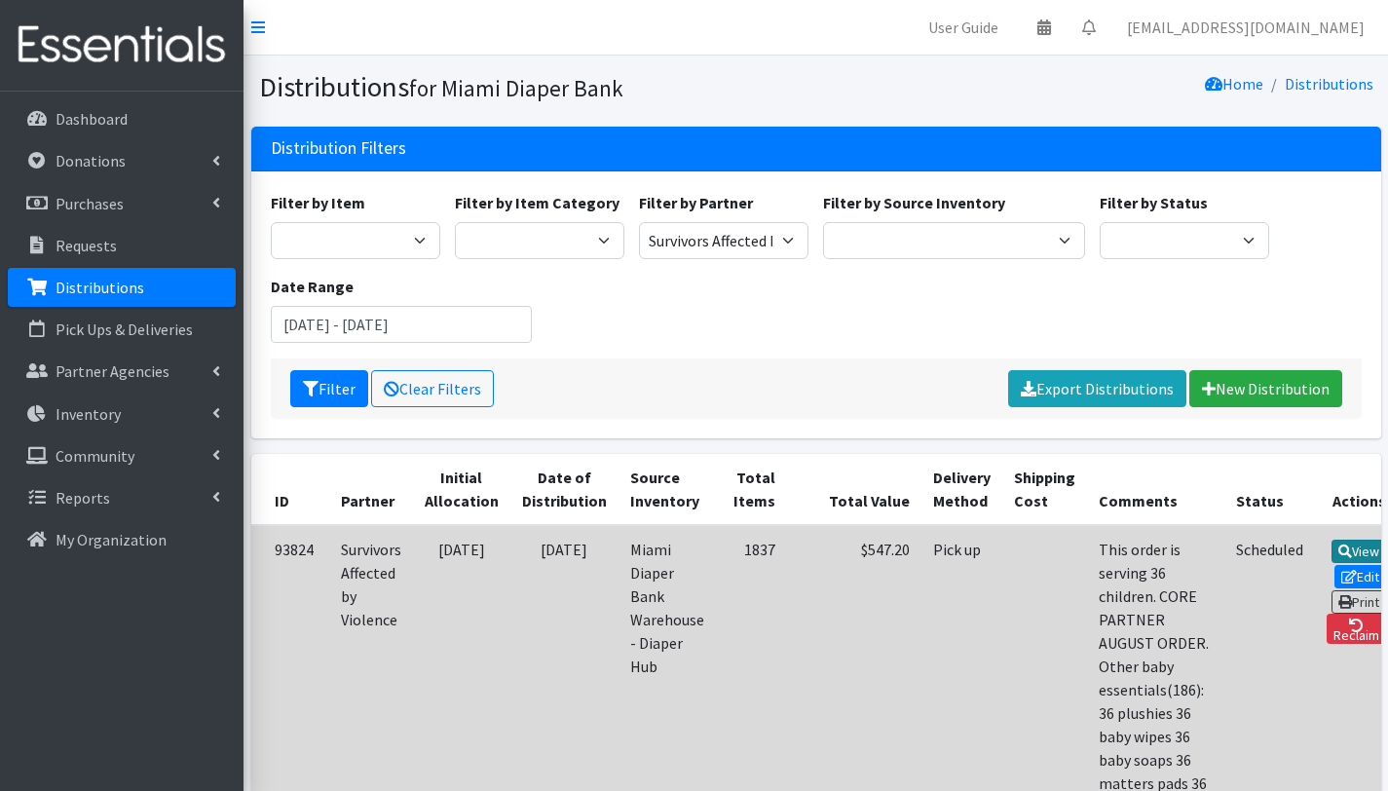
click at [1341, 550] on link "View" at bounding box center [1360, 551] width 56 height 23
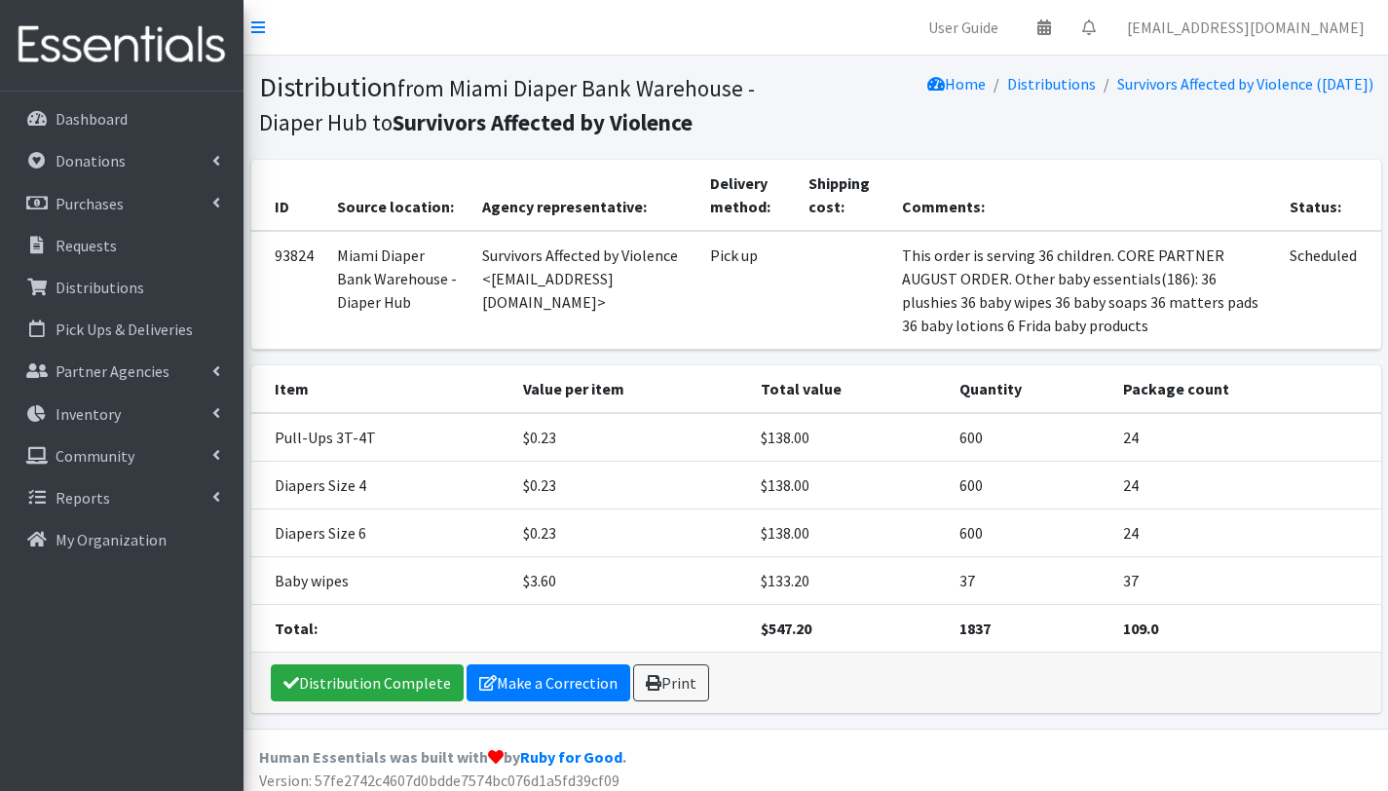
drag, startPoint x: 475, startPoint y: 281, endPoint x: 734, endPoint y: 279, distance: 258.2
click at [699, 279] on td "Survivors Affected by Violence <[EMAIL_ADDRESS][DOMAIN_NAME]>" at bounding box center [585, 290] width 228 height 119
copy td "[EMAIL_ADDRESS][DOMAIN_NAME]"
click at [117, 292] on p "Distributions" at bounding box center [100, 287] width 89 height 19
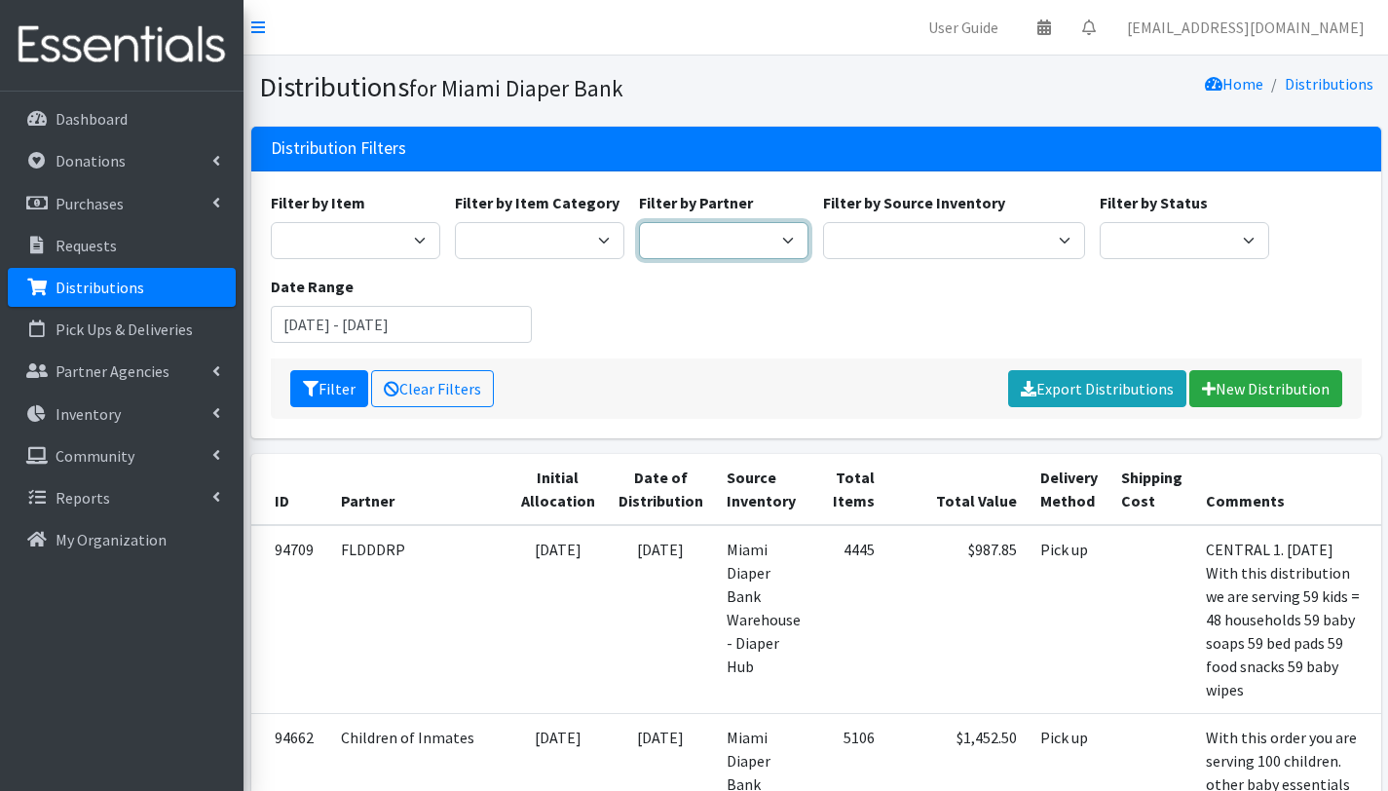
click at [736, 247] on select "A Safe Haven for Newborns Belafonte TACOLCY Center Boys Town South Florida Brid…" at bounding box center [724, 240] width 170 height 37
select select "6973"
click at [639, 222] on select "A Safe Haven for Newborns Belafonte TACOLCY Center Boys Town South Florida Brid…" at bounding box center [724, 240] width 170 height 37
click at [338, 395] on button "Filter" at bounding box center [329, 388] width 78 height 37
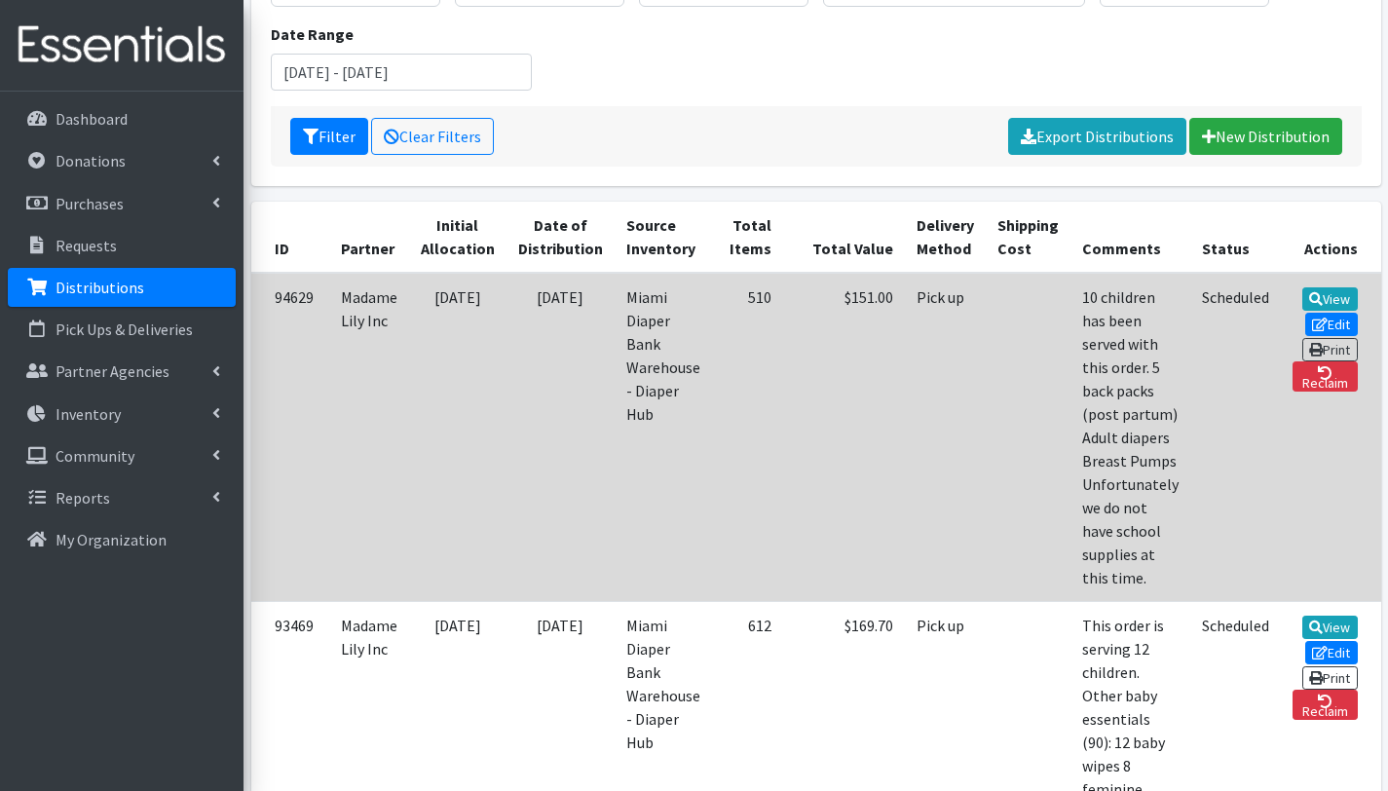
scroll to position [286, 0]
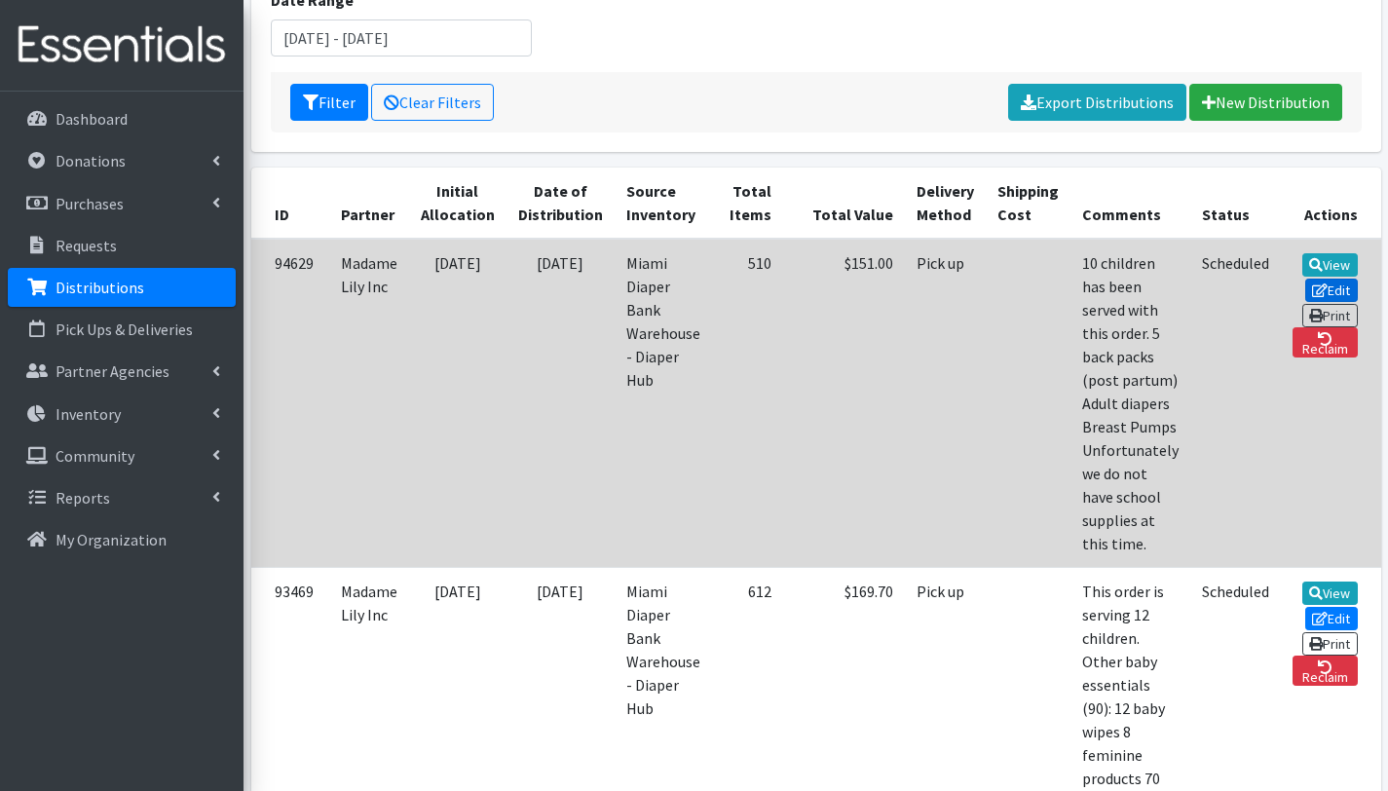
click at [1323, 283] on icon at bounding box center [1320, 290] width 16 height 14
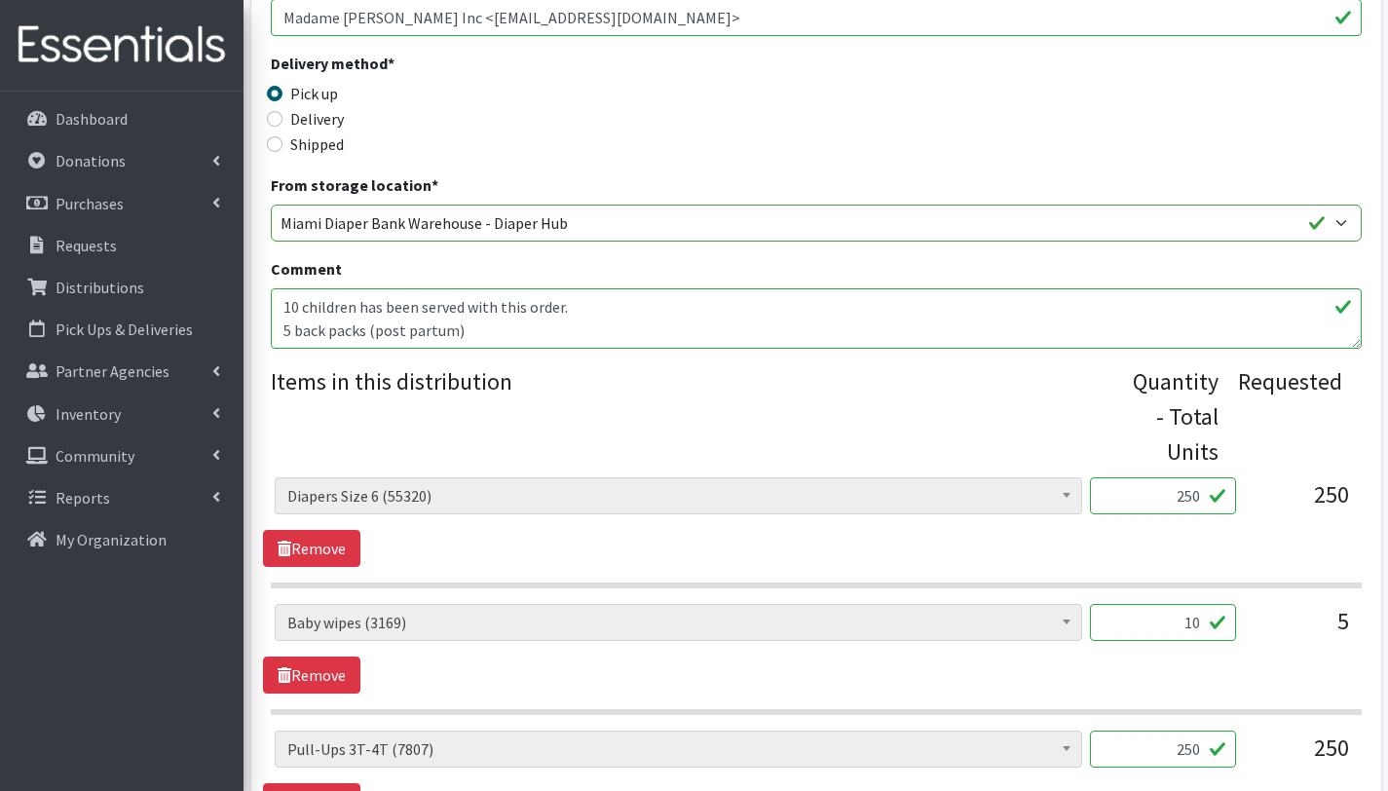
scroll to position [491, 0]
click at [291, 328] on textarea "10 children has been served with this order. 5 back packs (post partum) Adult d…" at bounding box center [816, 317] width 1091 height 60
click at [404, 328] on textarea "10 children has been served with this order. 5 back packs (post partum) Adult d…" at bounding box center [816, 317] width 1091 height 60
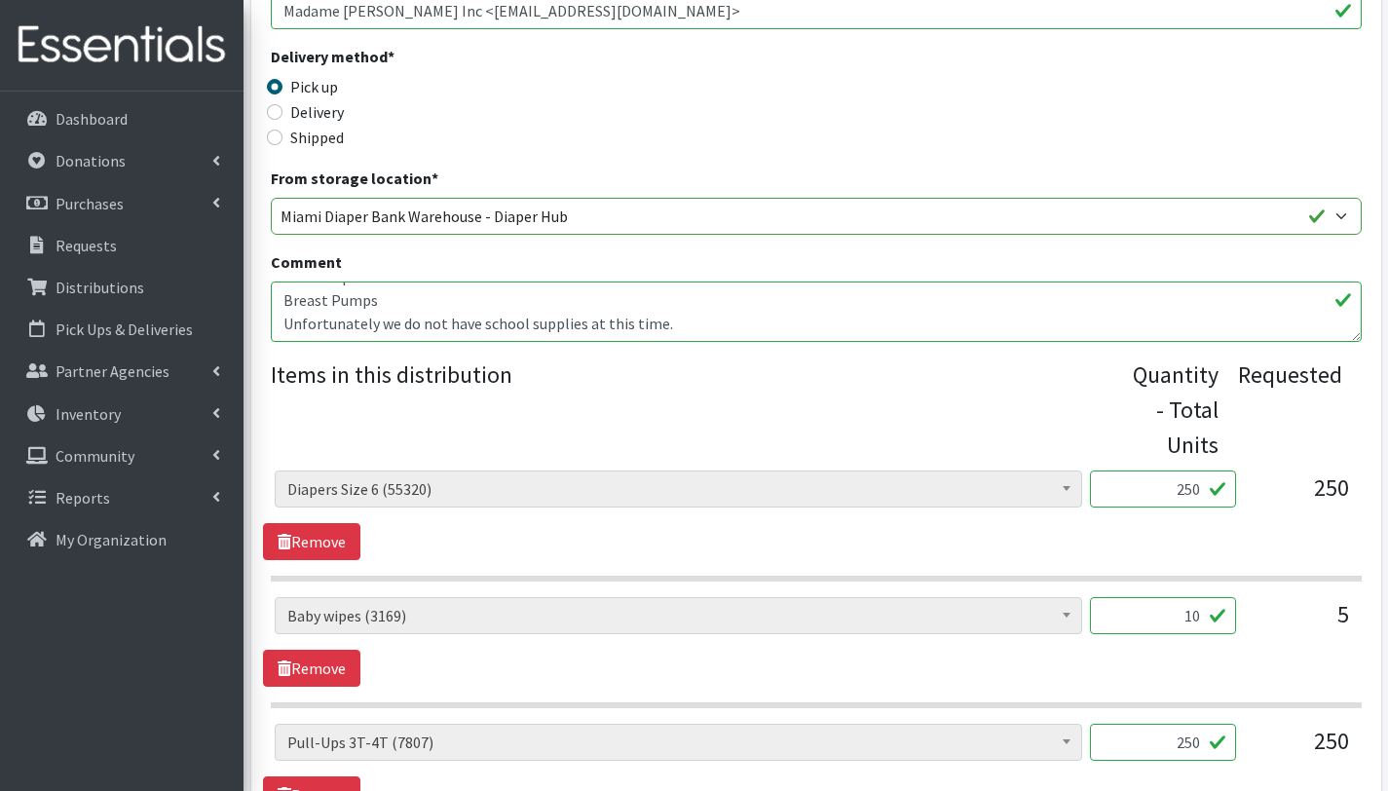
scroll to position [499, 0]
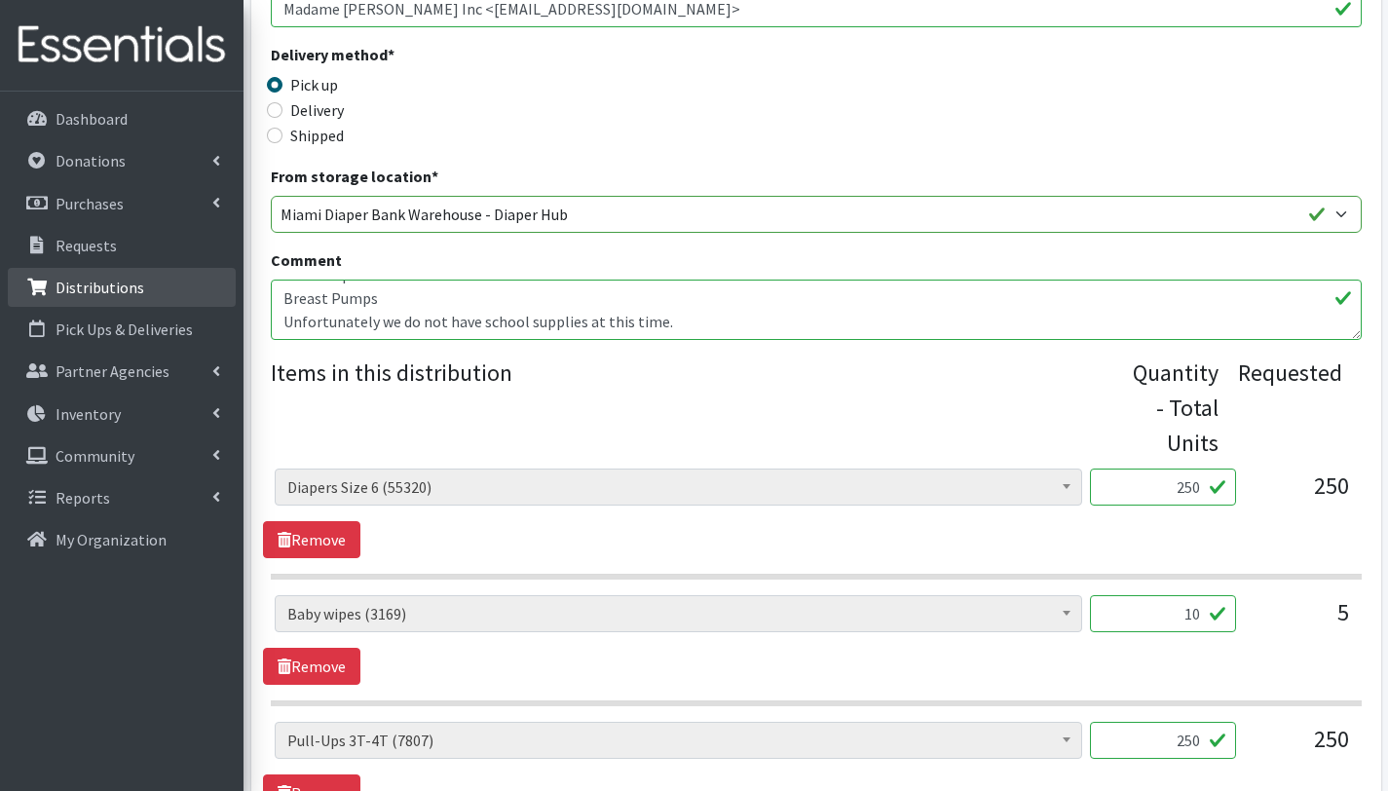
drag, startPoint x: 376, startPoint y: 297, endPoint x: 231, endPoint y: 301, distance: 145.2
click at [231, 301] on div "User Guide 0 Pick-ups remaining this week View Calendar 0 Requests 0 Partner Ag…" at bounding box center [694, 293] width 1388 height 1584
click at [583, 321] on textarea "10 children has been served with this order. 5 back packs (post partum) Adult d…" at bounding box center [816, 310] width 1091 height 60
paste textarea "Breast Pumps"
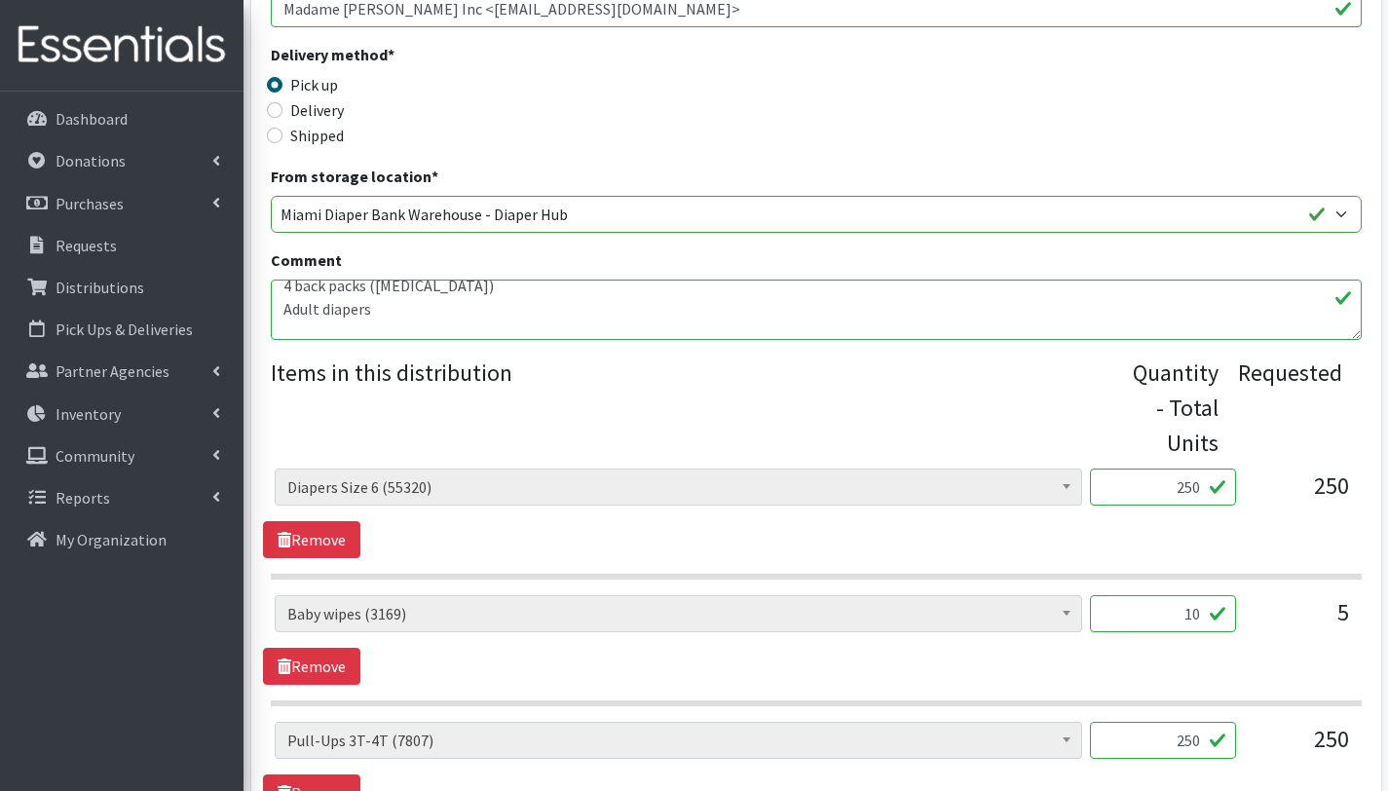
scroll to position [33, 0]
drag, startPoint x: 283, startPoint y: 310, endPoint x: 291, endPoint y: 328, distance: 20.1
click at [283, 310] on textarea "10 children has been served with this order. 5 back packs (post partum) Adult d…" at bounding box center [816, 310] width 1091 height 60
click at [578, 299] on textarea "10 children has been served with this order. 5 back packs (post partum) Adult d…" at bounding box center [816, 310] width 1091 height 60
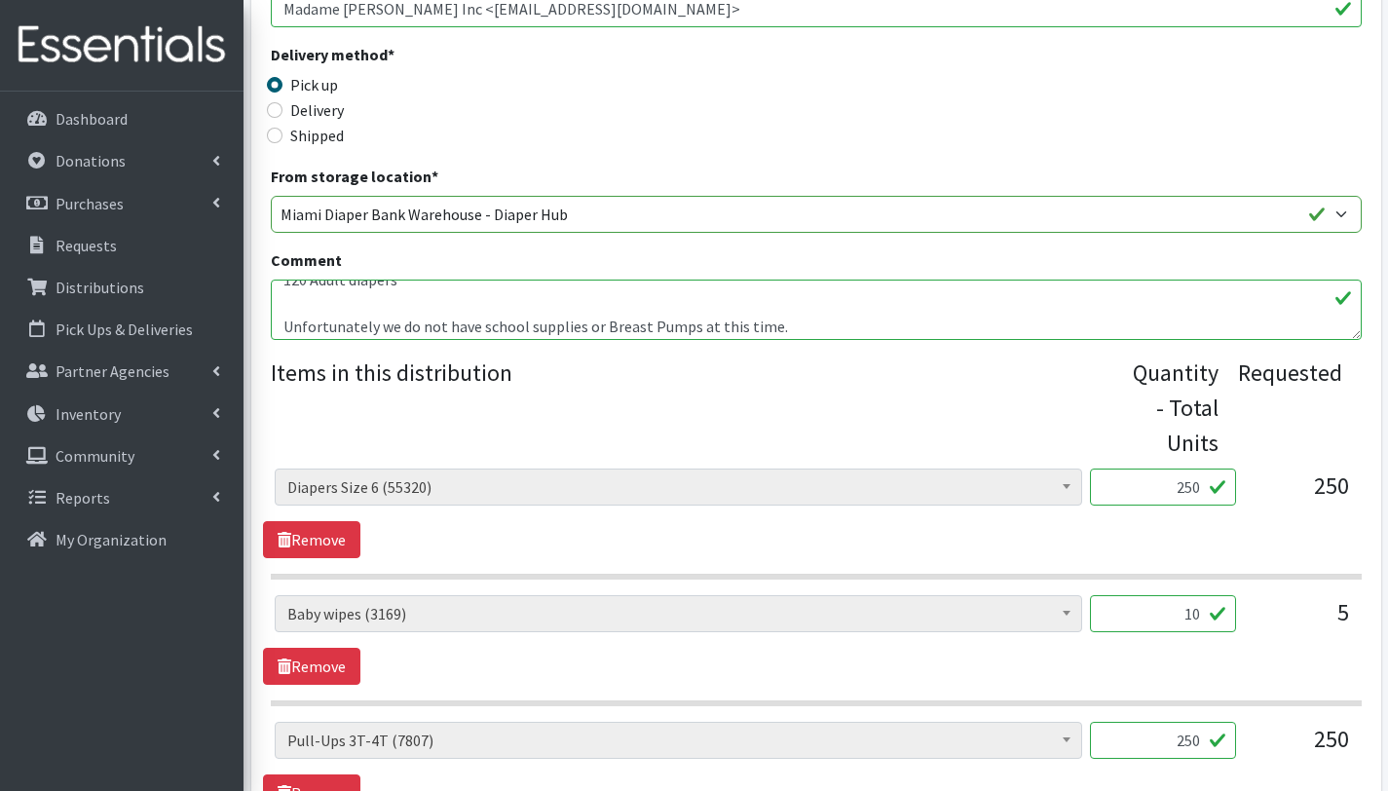
scroll to position [94, 0]
click at [279, 320] on textarea "10 children has been served with this order. 5 back packs (post partum) Adult d…" at bounding box center [816, 310] width 1091 height 60
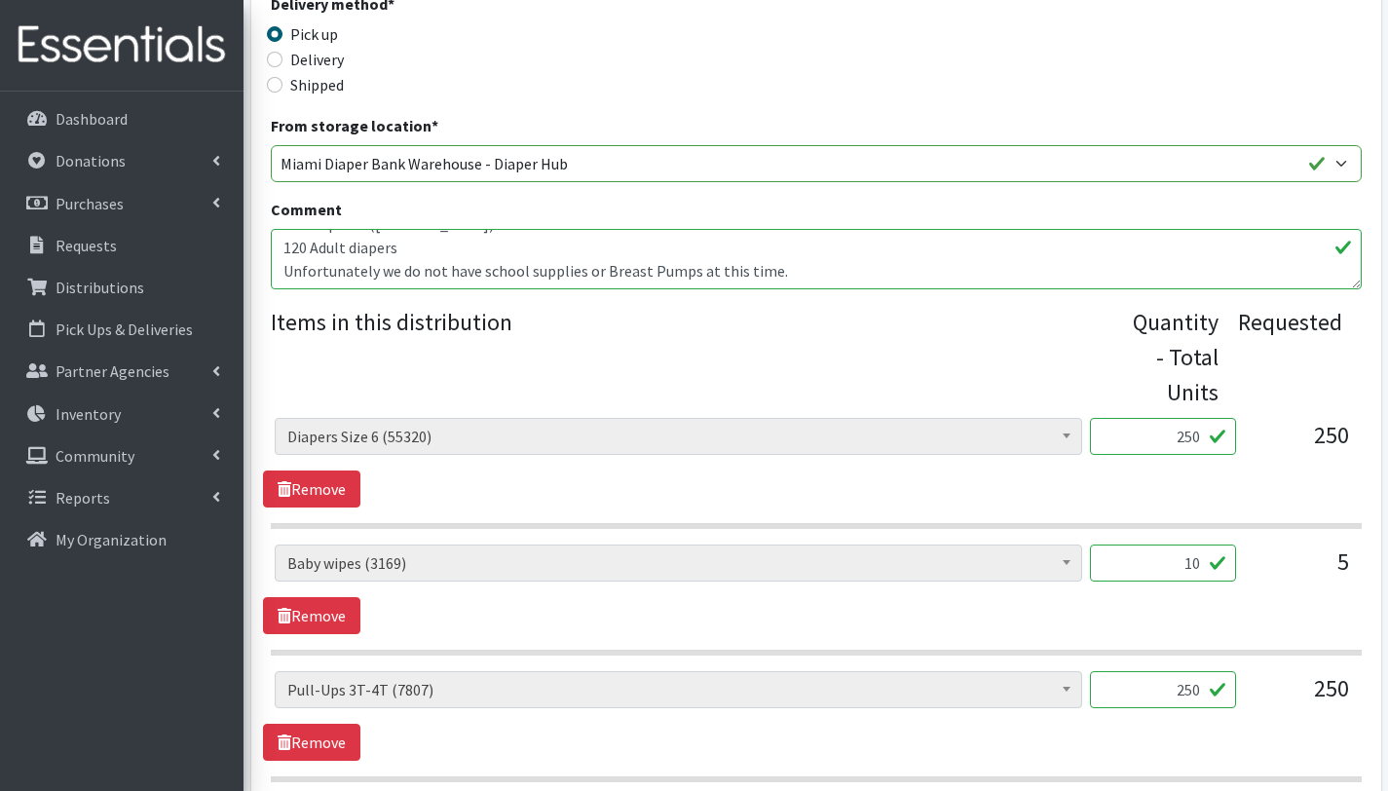
scroll to position [792, 0]
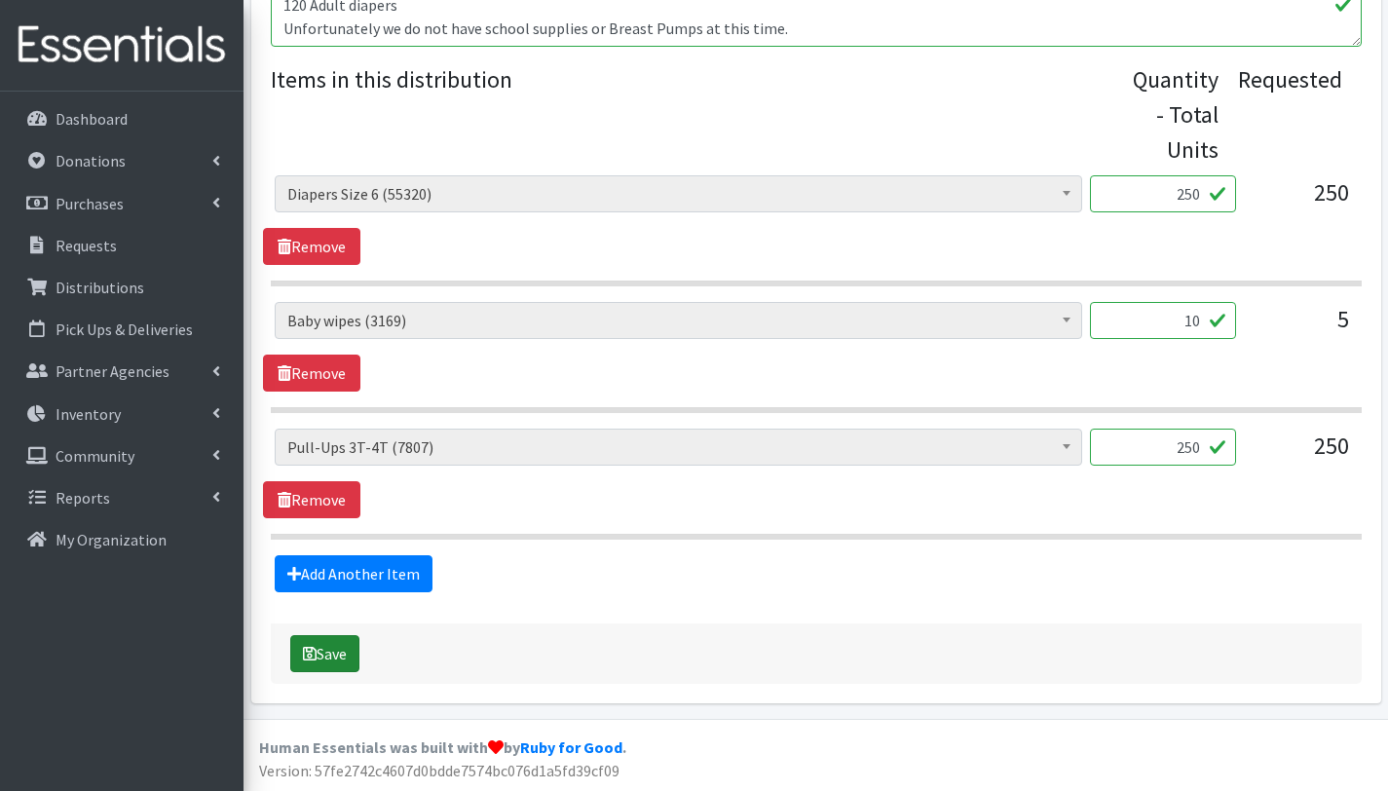
type textarea "10 children has been served with this order. Other baby Essentials (124): 4 bac…"
click at [344, 659] on button "Save" at bounding box center [324, 653] width 69 height 37
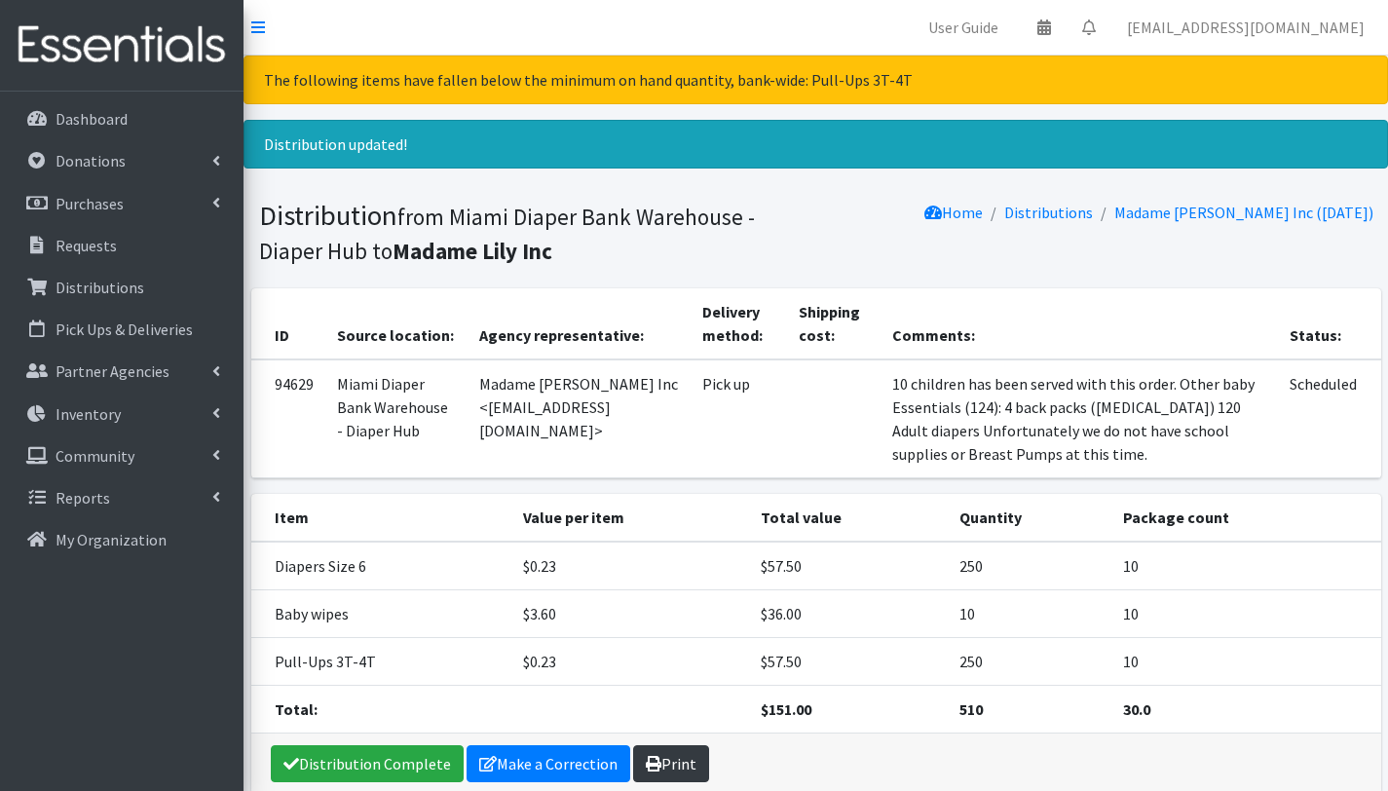
click at [673, 757] on link "Print" at bounding box center [671, 763] width 76 height 37
click at [106, 286] on p "Distributions" at bounding box center [100, 287] width 89 height 19
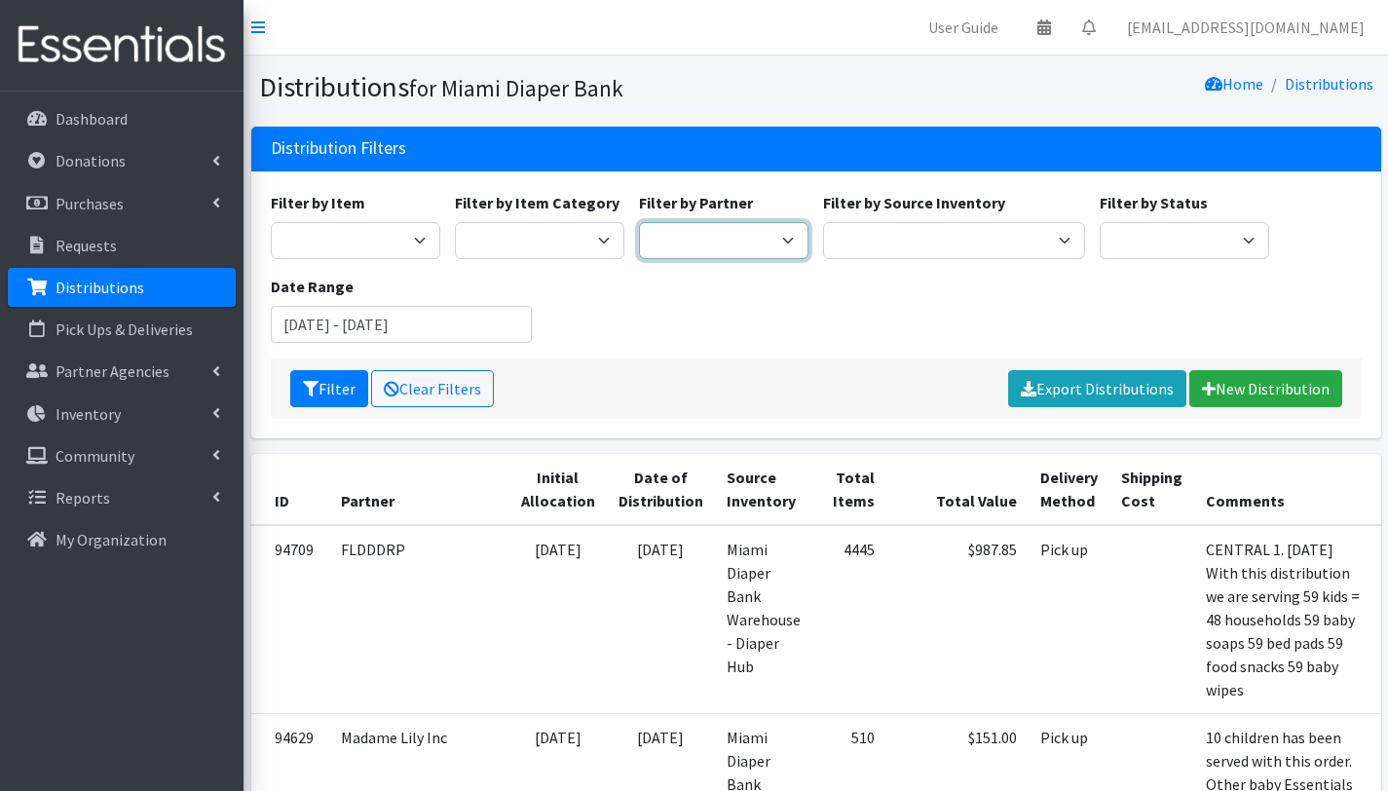
click at [755, 247] on select "A Safe Haven for [GEOGRAPHIC_DATA] Belafonte TACOLCY Center [GEOGRAPHIC_DATA] […" at bounding box center [724, 240] width 170 height 37
select select "2979"
click at [639, 222] on select "A Safe Haven for [GEOGRAPHIC_DATA] Belafonte TACOLCY Center [GEOGRAPHIC_DATA] […" at bounding box center [724, 240] width 170 height 37
click at [319, 385] on button "Filter" at bounding box center [329, 388] width 78 height 37
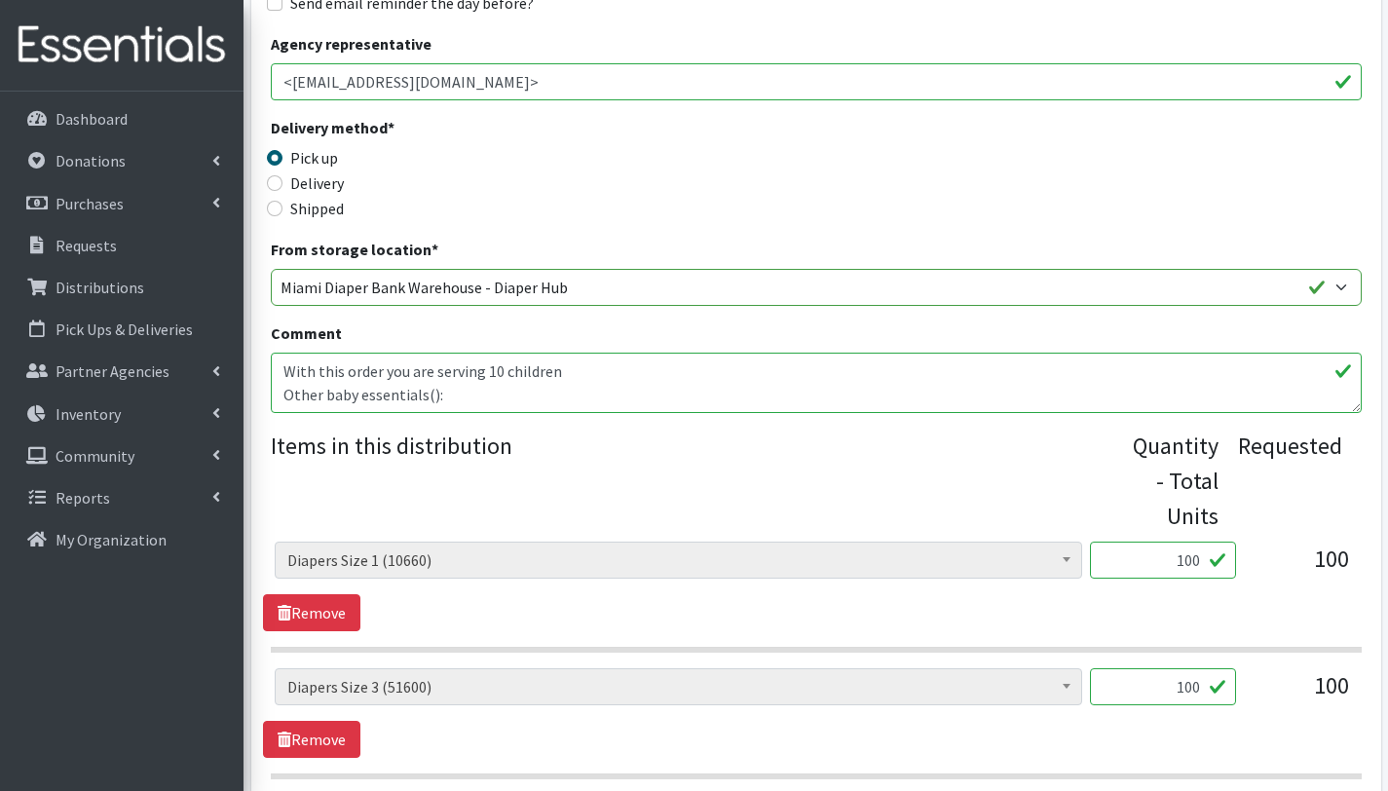
scroll to position [543, 0]
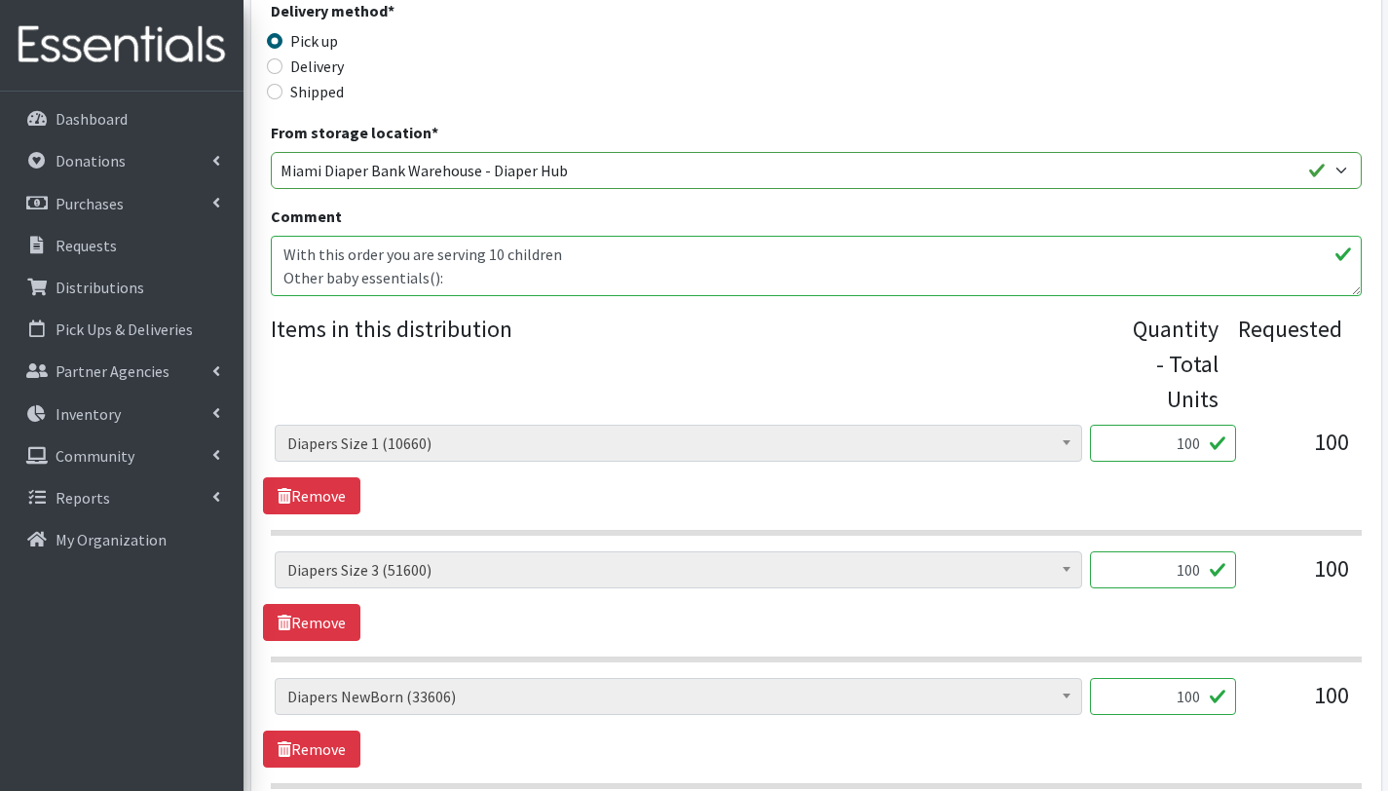
click at [429, 279] on textarea "With this order you are serving 10 children Other baby essentials(): 10 baby sh…" at bounding box center [816, 266] width 1091 height 60
click at [298, 279] on textarea "With this order you are serving 10 children Other baby essentials(): 10 baby sh…" at bounding box center [816, 266] width 1091 height 60
drag, startPoint x: 477, startPoint y: 275, endPoint x: 411, endPoint y: 276, distance: 66.3
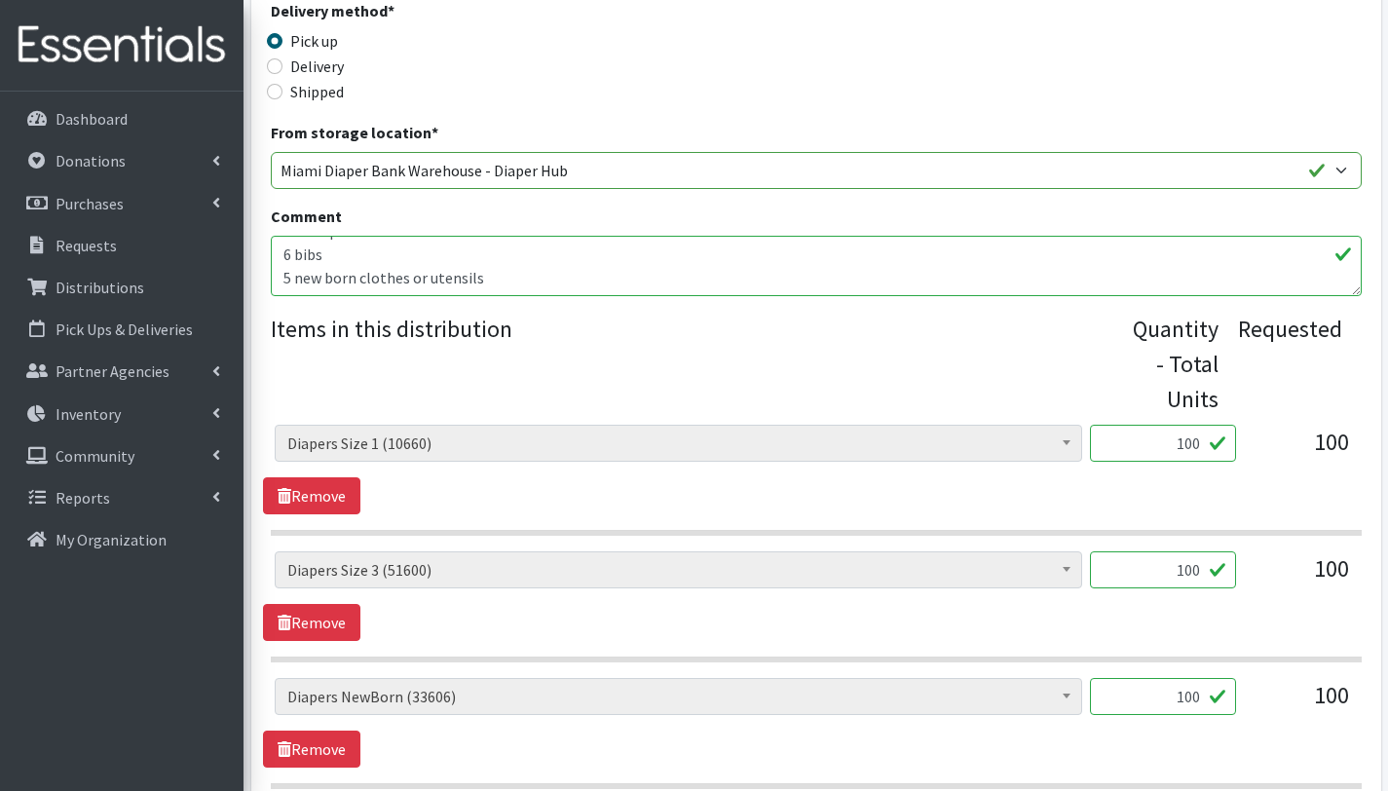
click at [411, 276] on textarea "With this order you are serving 10 children Other baby essentials(): 10 baby sh…" at bounding box center [816, 266] width 1091 height 60
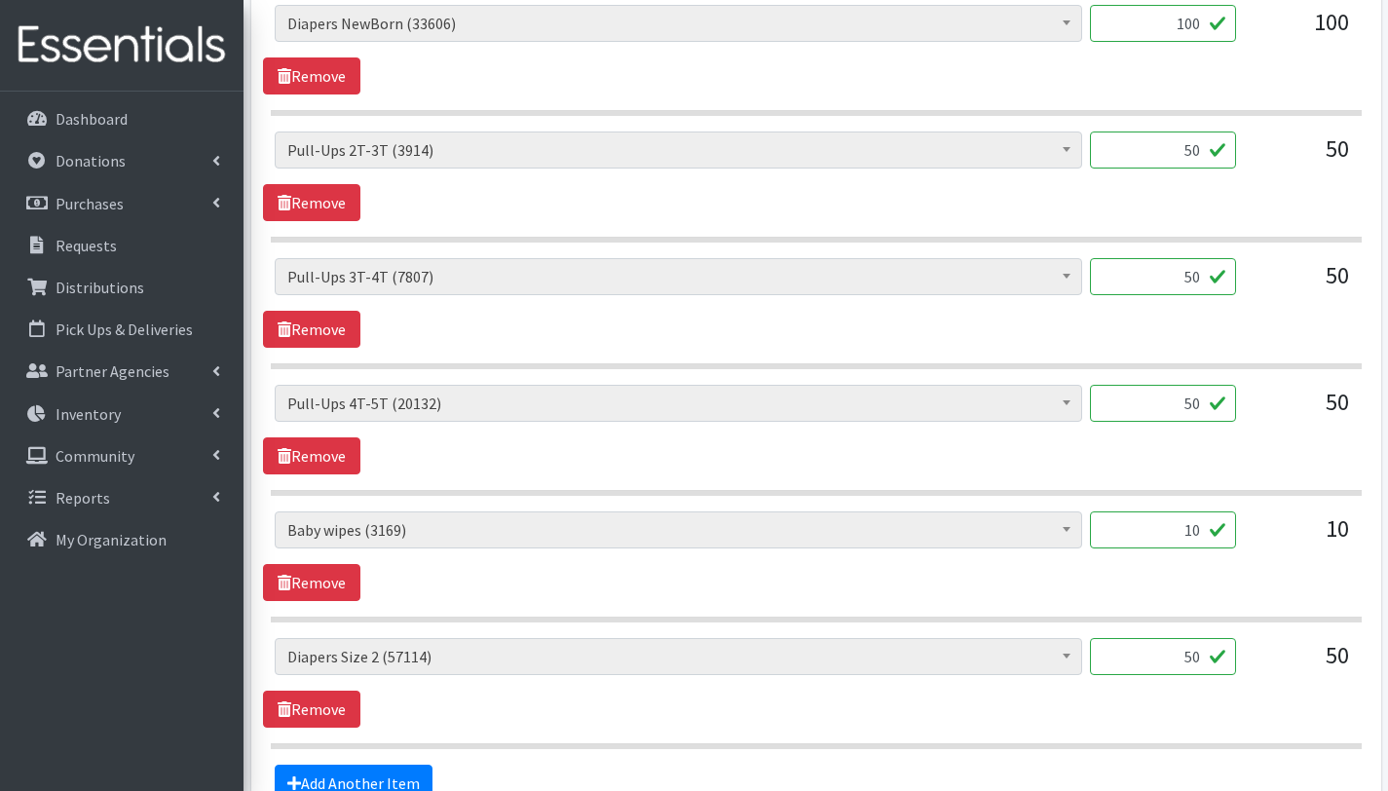
scroll to position [1425, 0]
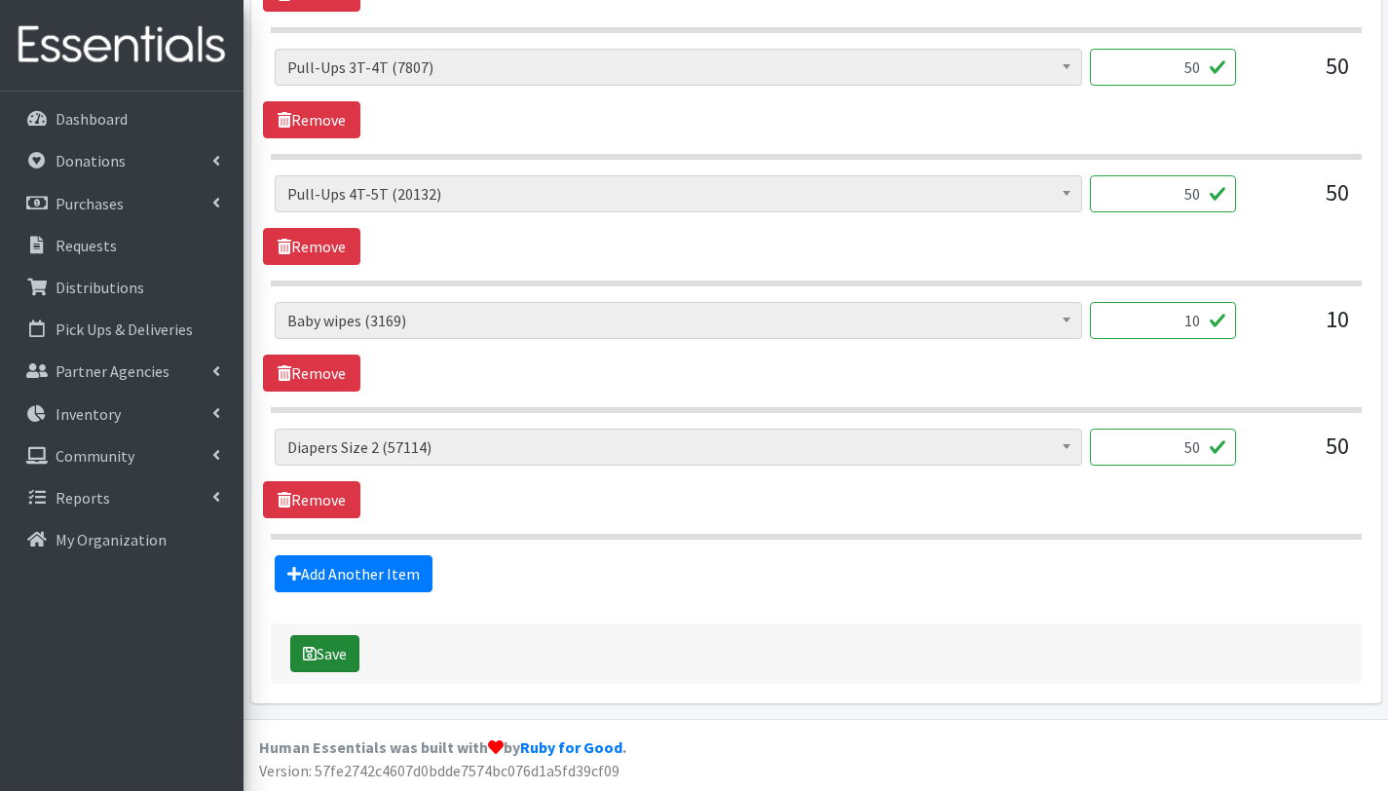
type textarea "With this order you are serving 10 children Other baby essentials(91): 10 [MEDI…"
click at [344, 653] on button "Save" at bounding box center [324, 653] width 69 height 37
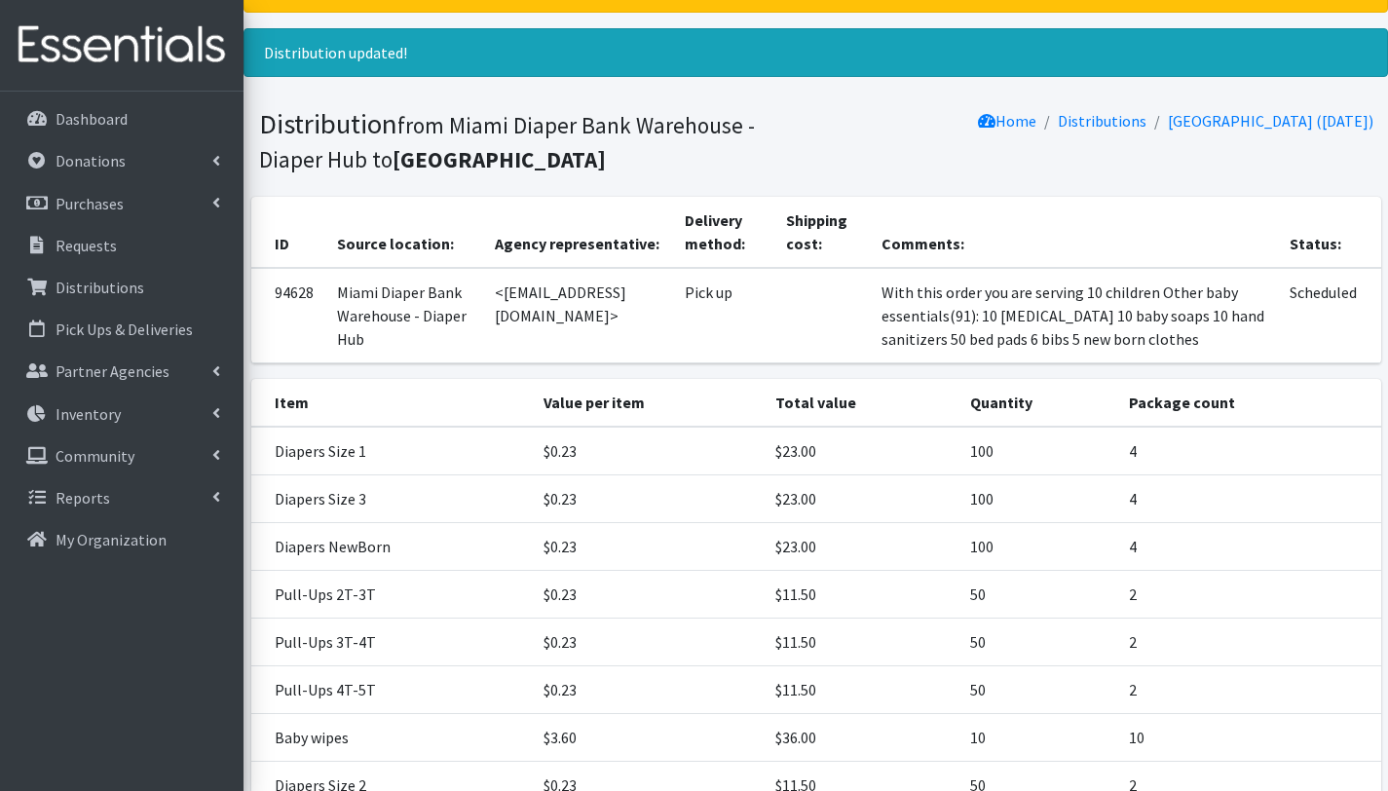
scroll to position [307, 0]
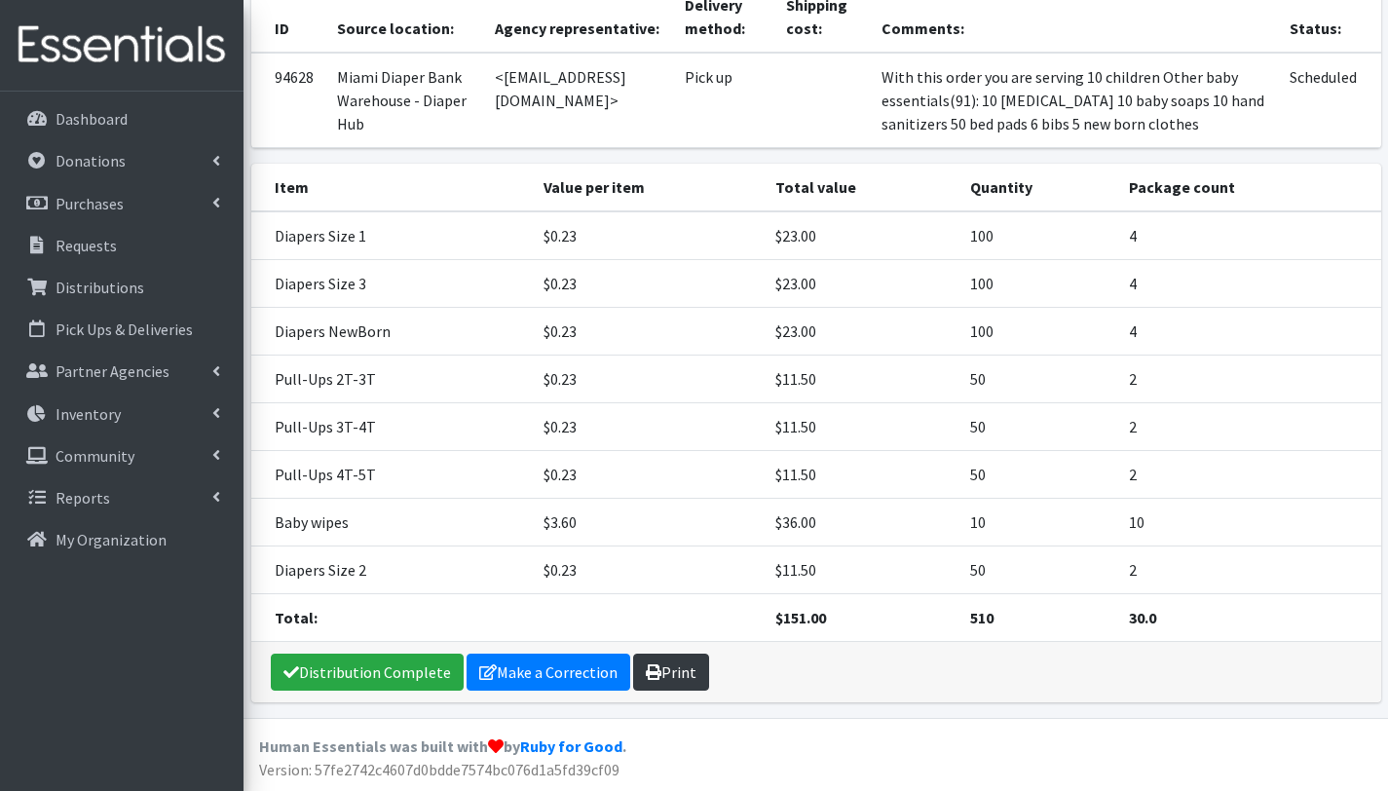
click at [680, 670] on link "Print" at bounding box center [671, 672] width 76 height 37
click at [118, 294] on p "Distributions" at bounding box center [100, 287] width 89 height 19
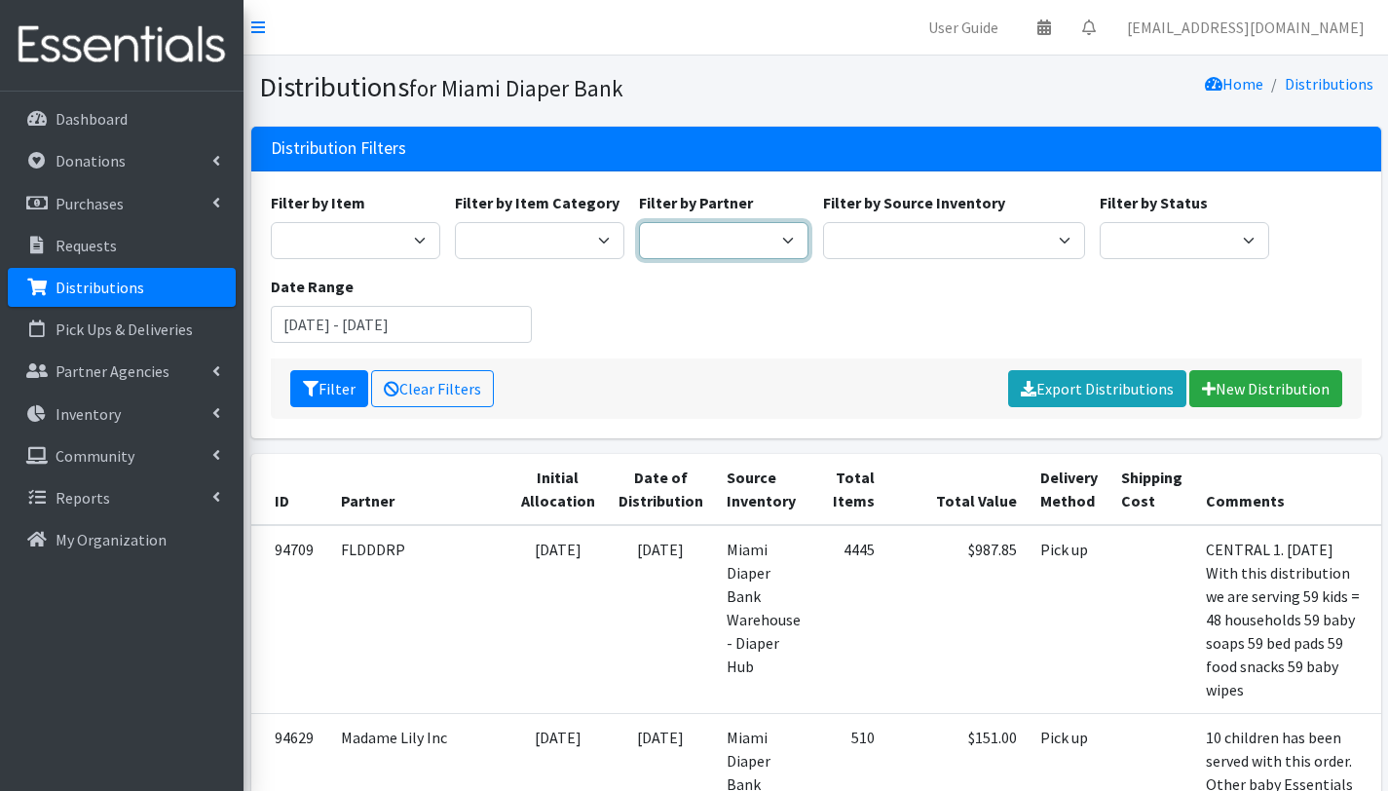
click at [710, 242] on select "A Safe Haven for [GEOGRAPHIC_DATA] Belafonte TACOLCY Center [GEOGRAPHIC_DATA] […" at bounding box center [724, 240] width 170 height 37
select select "2775"
click at [639, 222] on select "A Safe Haven for [GEOGRAPHIC_DATA] Belafonte TACOLCY Center [GEOGRAPHIC_DATA] […" at bounding box center [724, 240] width 170 height 37
click at [317, 385] on icon "submit" at bounding box center [311, 389] width 16 height 16
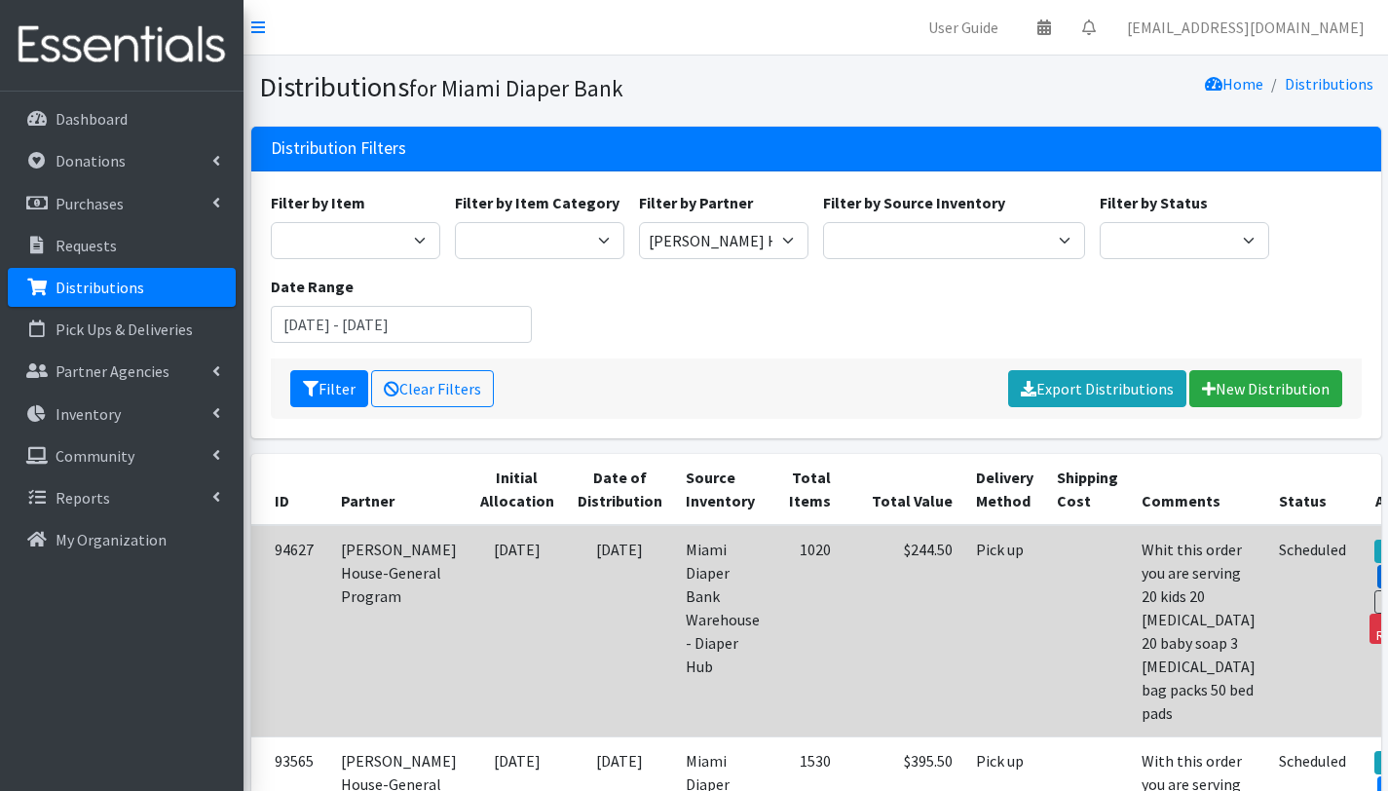
click at [1378, 565] on link "Edit" at bounding box center [1404, 576] width 53 height 23
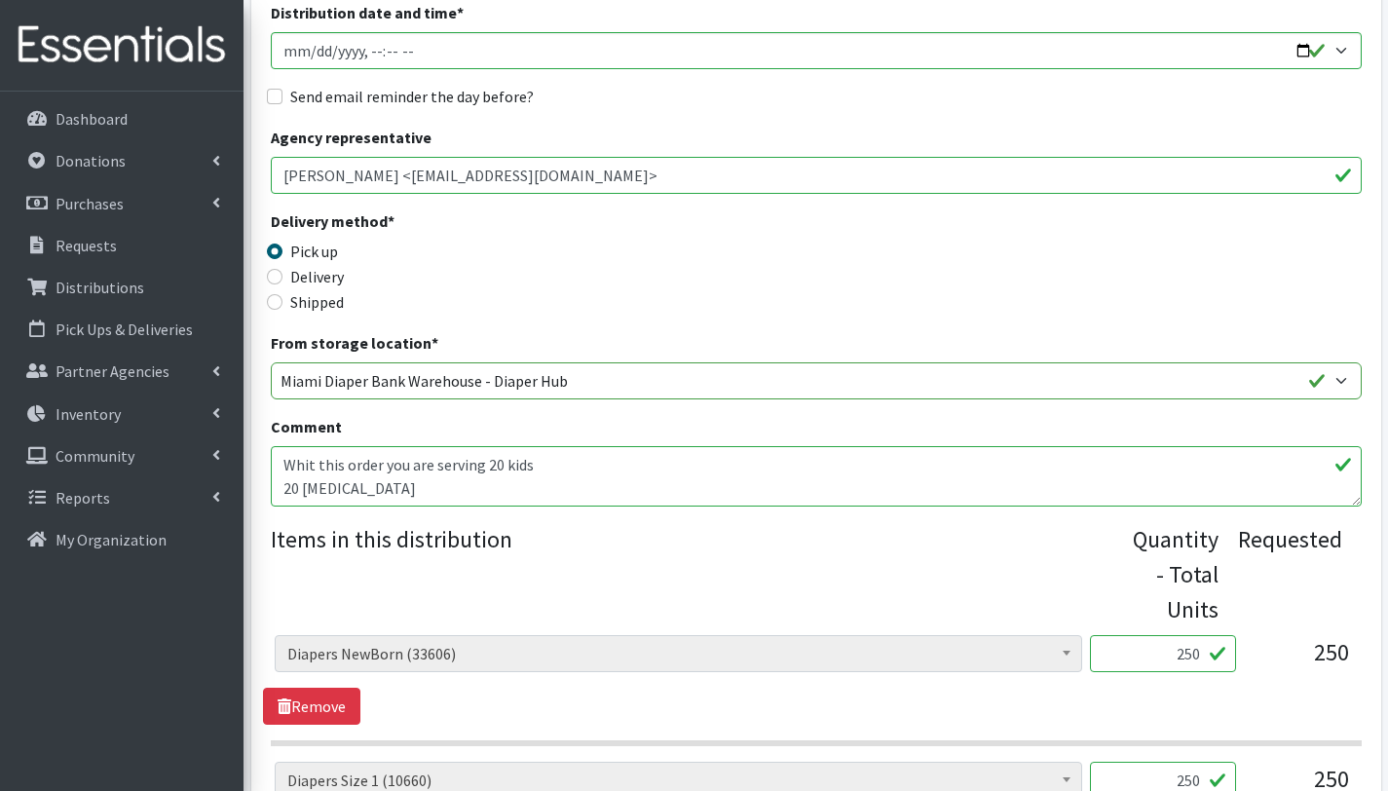
scroll to position [364, 0]
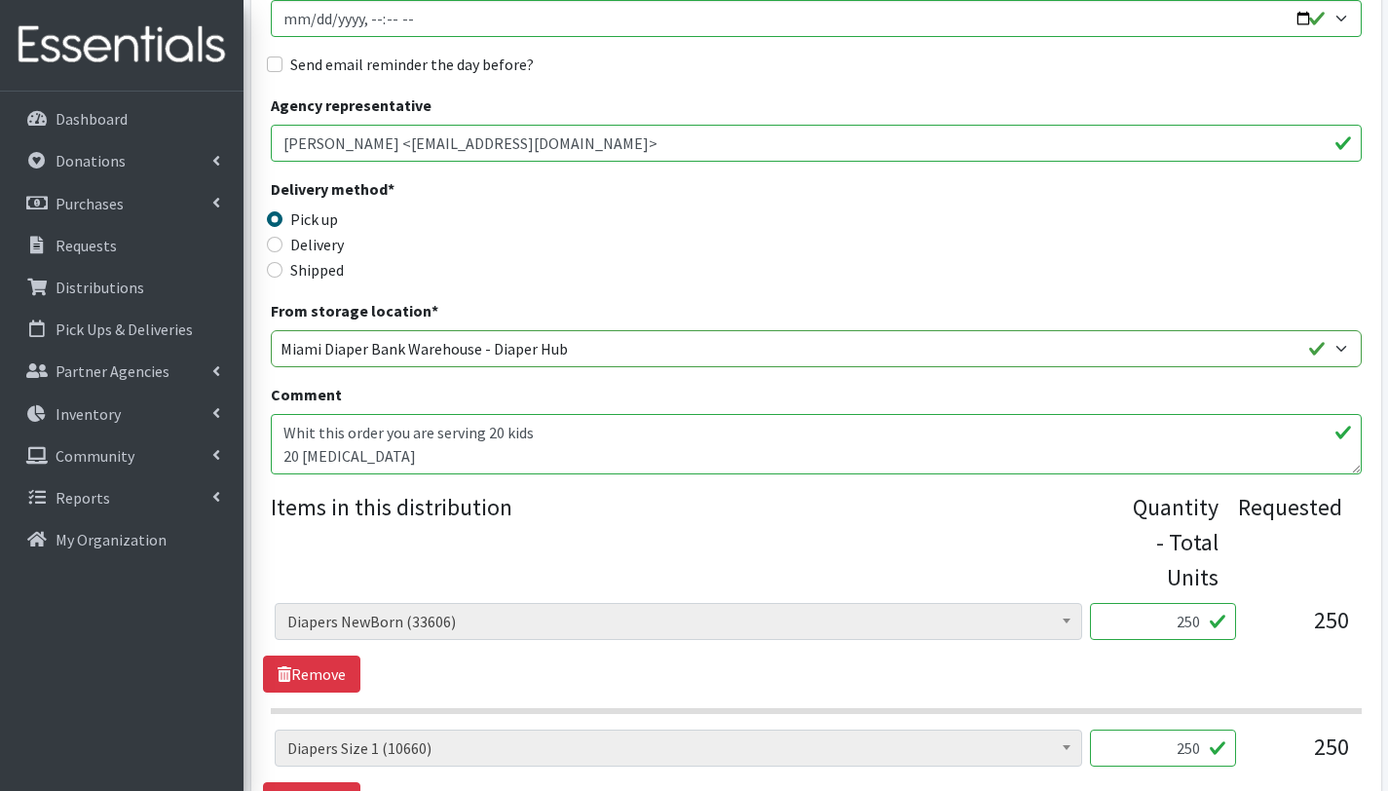
click at [563, 435] on textarea "Whit this order you are serving 20 kids 20 baby shampoo 20 baby soap 3 postpart…" at bounding box center [816, 444] width 1091 height 60
click at [388, 456] on textarea "Whit this order you are serving 20 kids 20 baby shampoo 20 baby soap 3 postpart…" at bounding box center [816, 444] width 1091 height 60
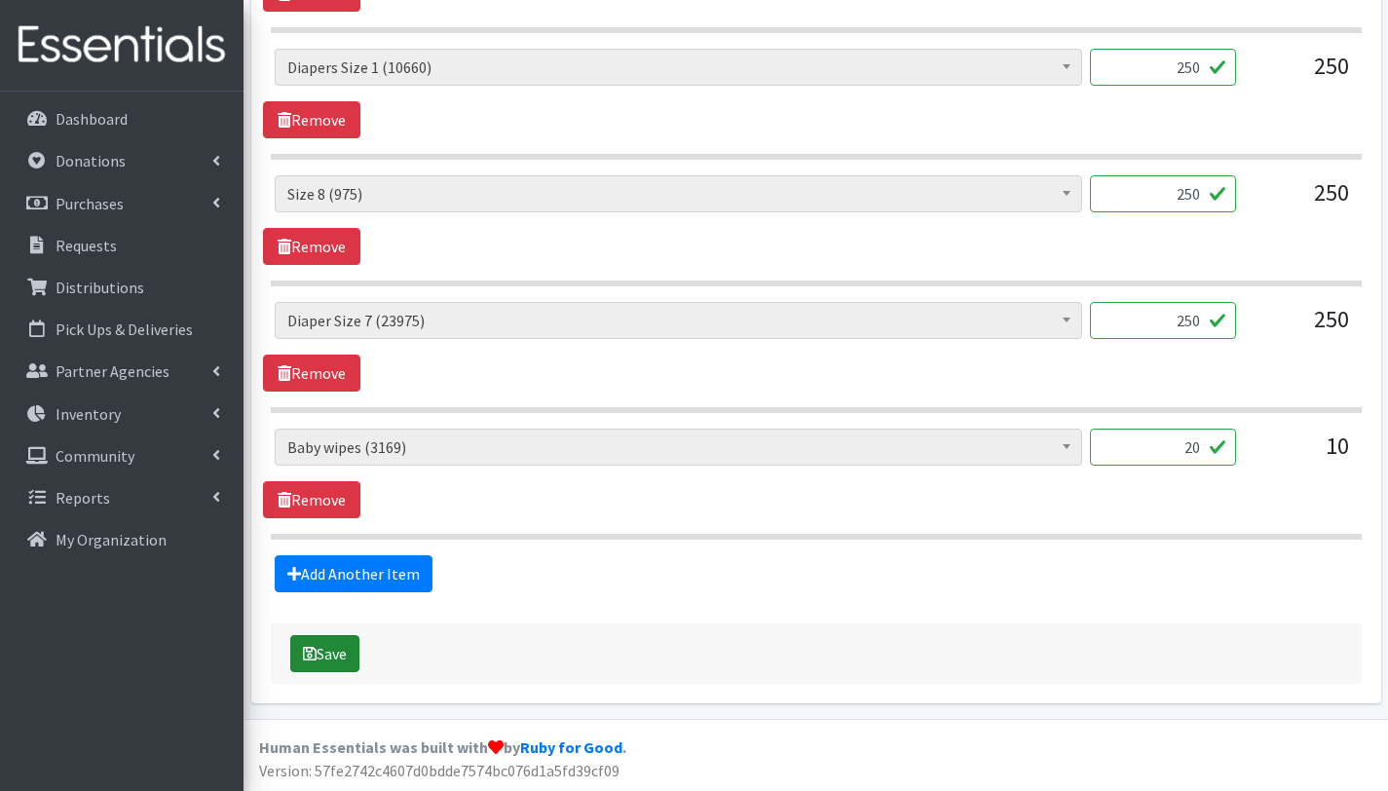
type textarea "Whit this order you are serving 20 kids Other baby essentials (113): 20 [MEDICA…"
click at [346, 663] on button "Save" at bounding box center [324, 653] width 69 height 37
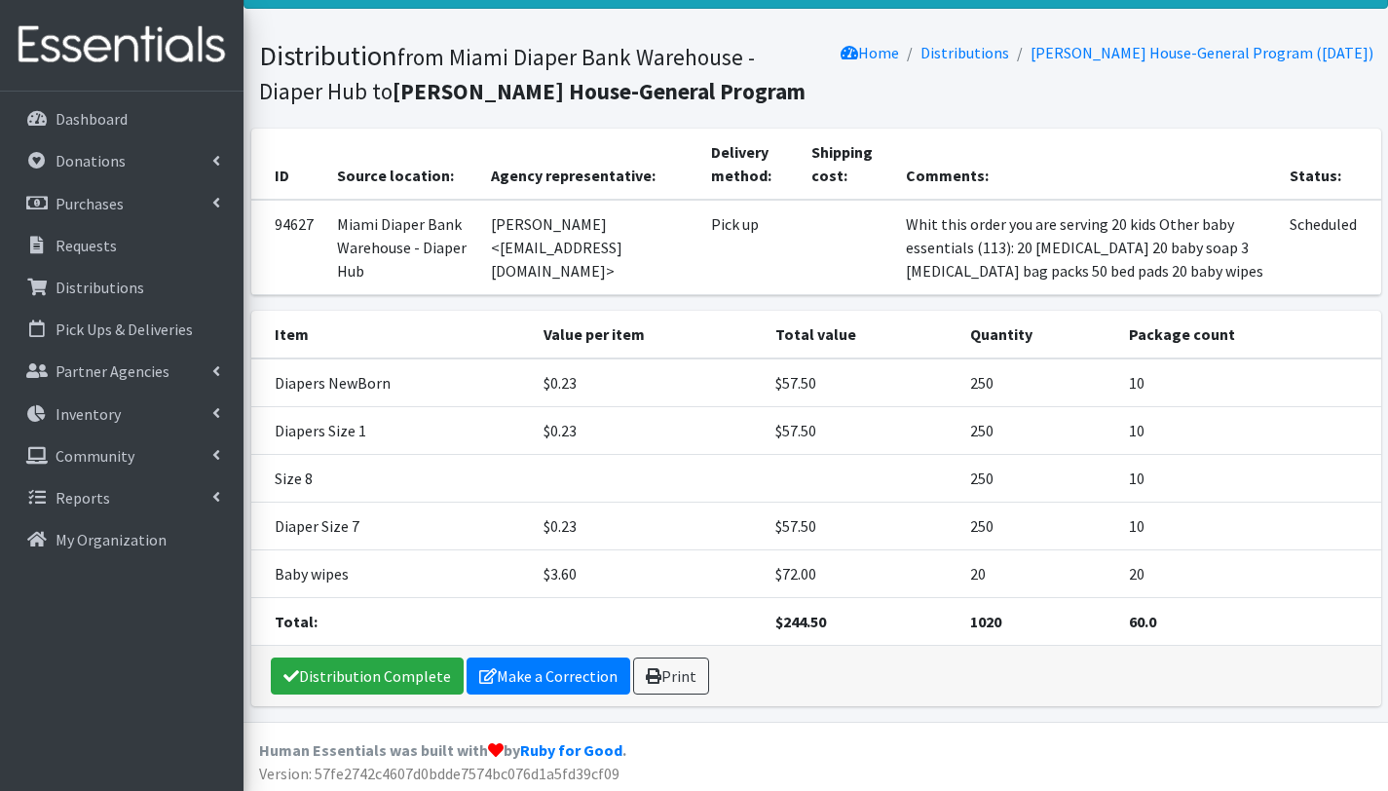
scroll to position [160, 0]
click at [672, 680] on link "Print" at bounding box center [671, 676] width 76 height 37
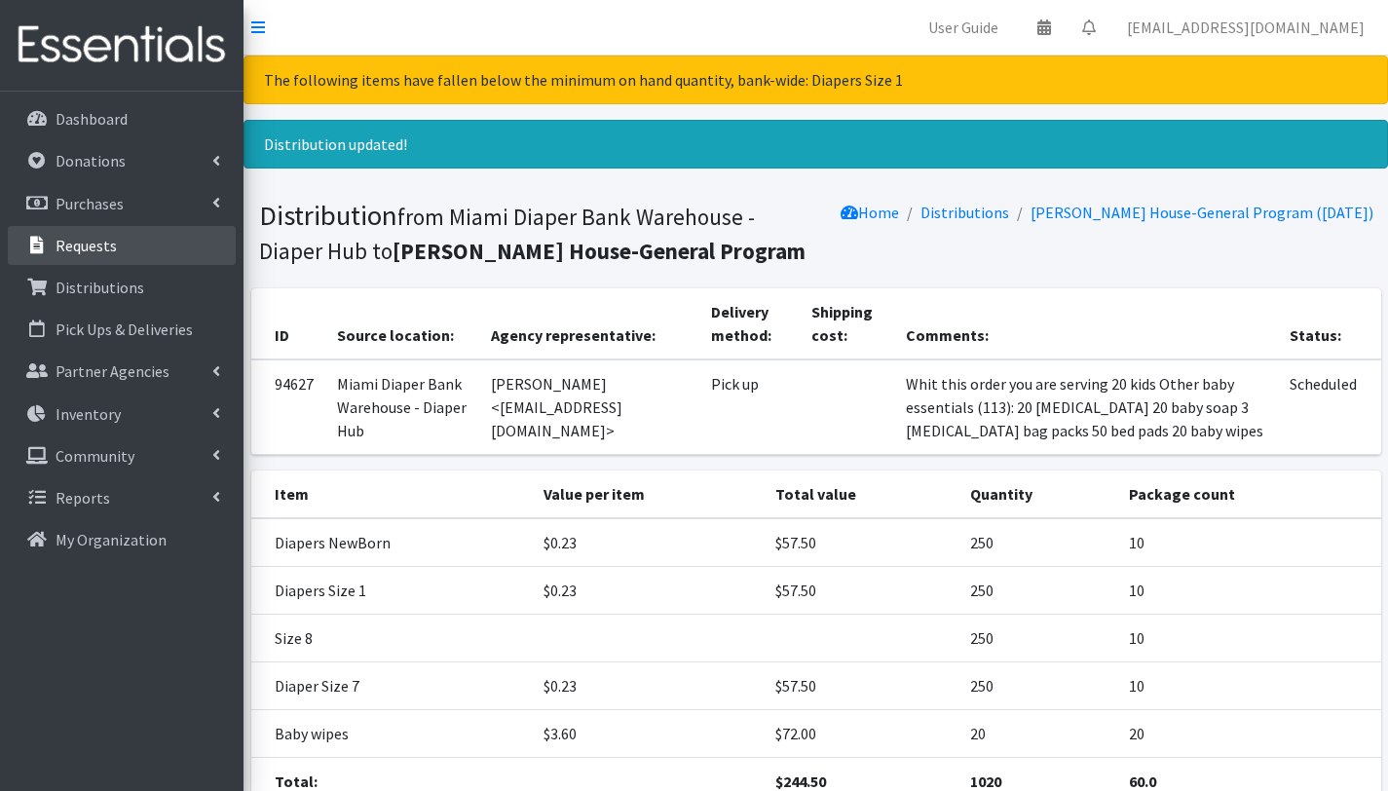
scroll to position [160, 0]
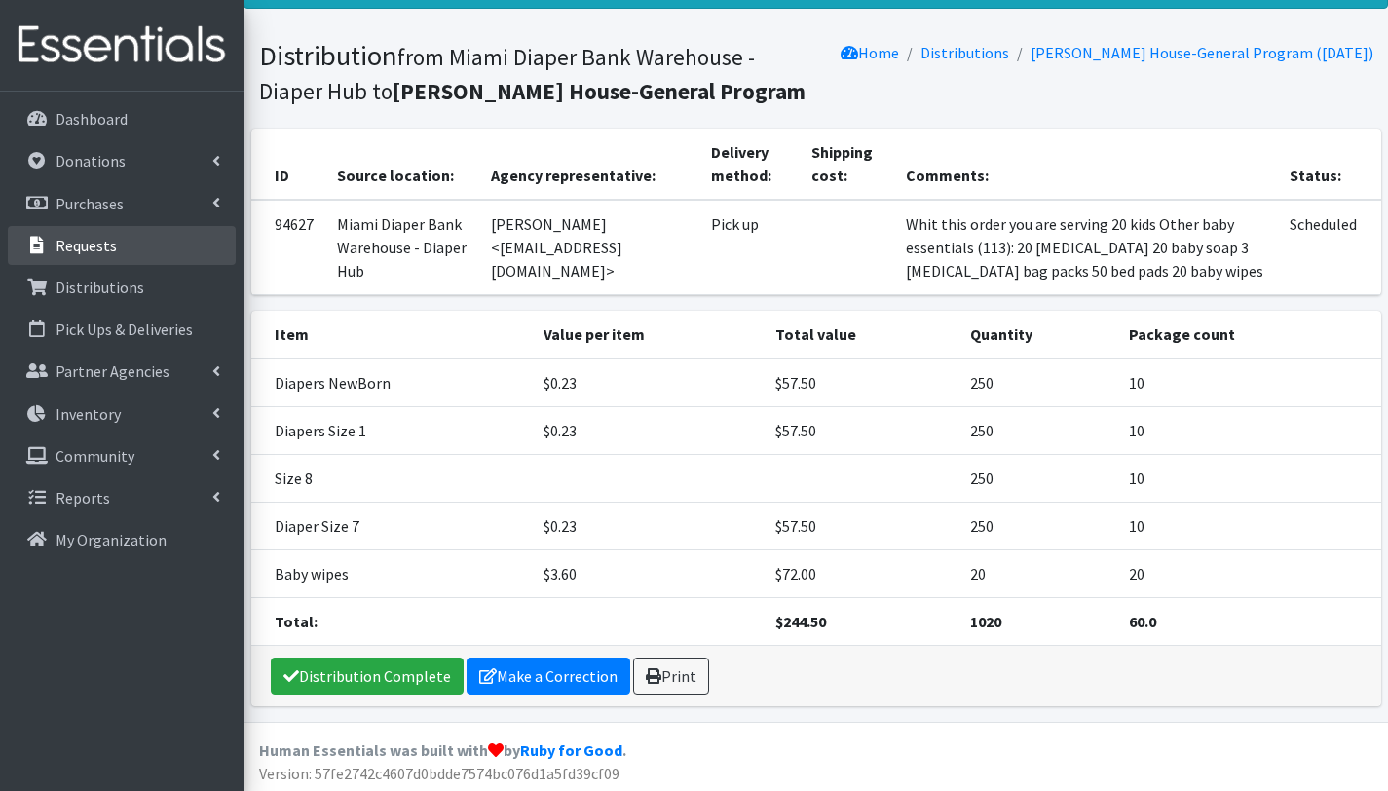
click at [94, 252] on p "Requests" at bounding box center [86, 245] width 61 height 19
